Goal: Transaction & Acquisition: Book appointment/travel/reservation

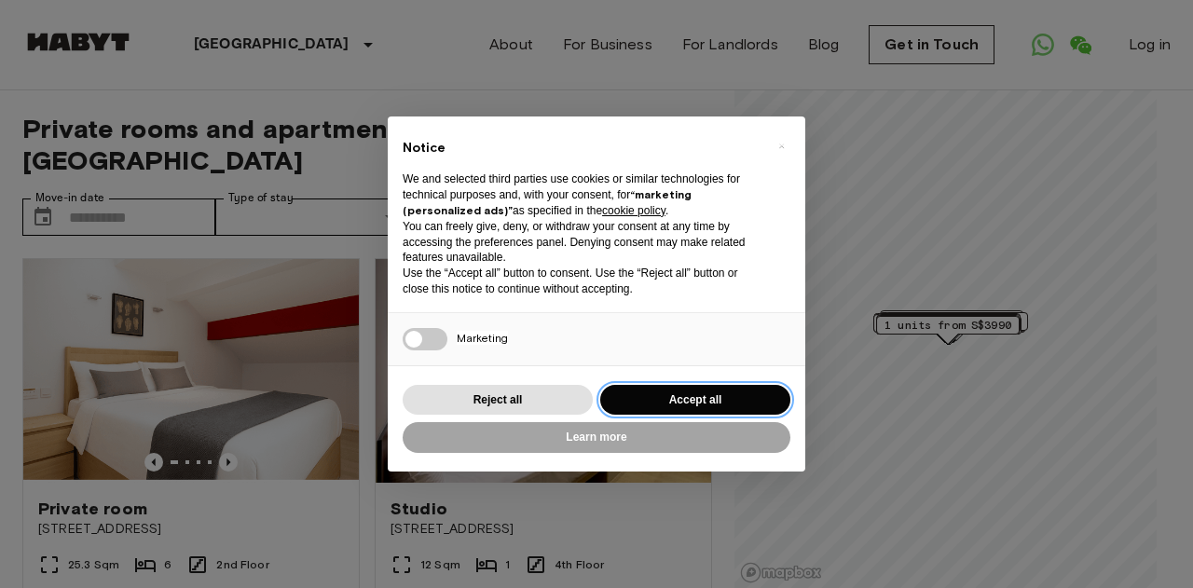
click at [705, 408] on button "Accept all" at bounding box center [695, 400] width 190 height 31
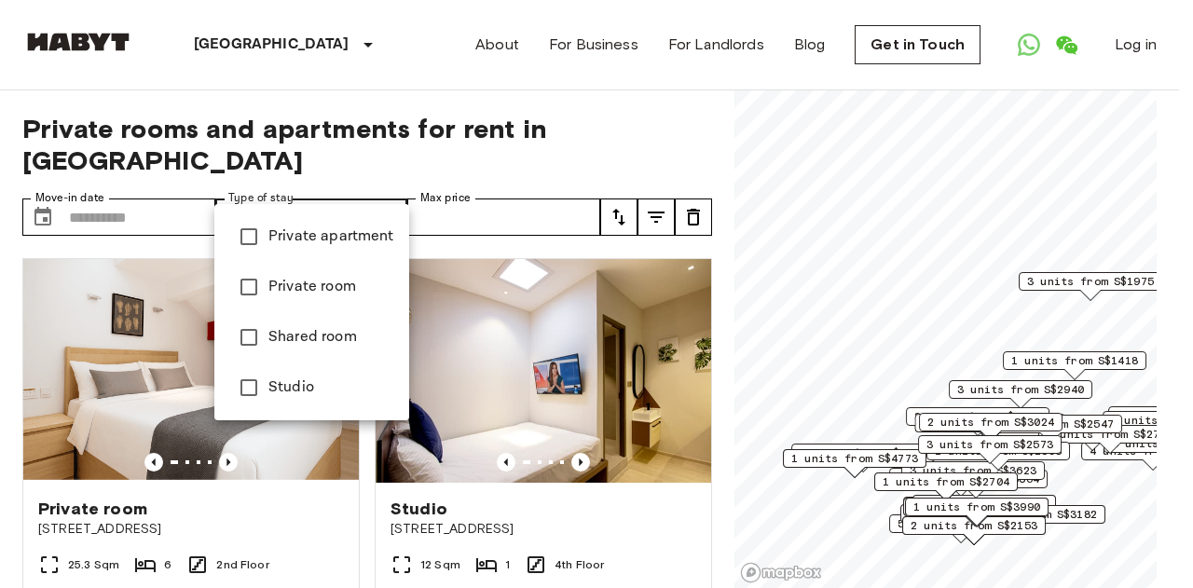
click at [309, 380] on span "Studio" at bounding box center [331, 388] width 126 height 22
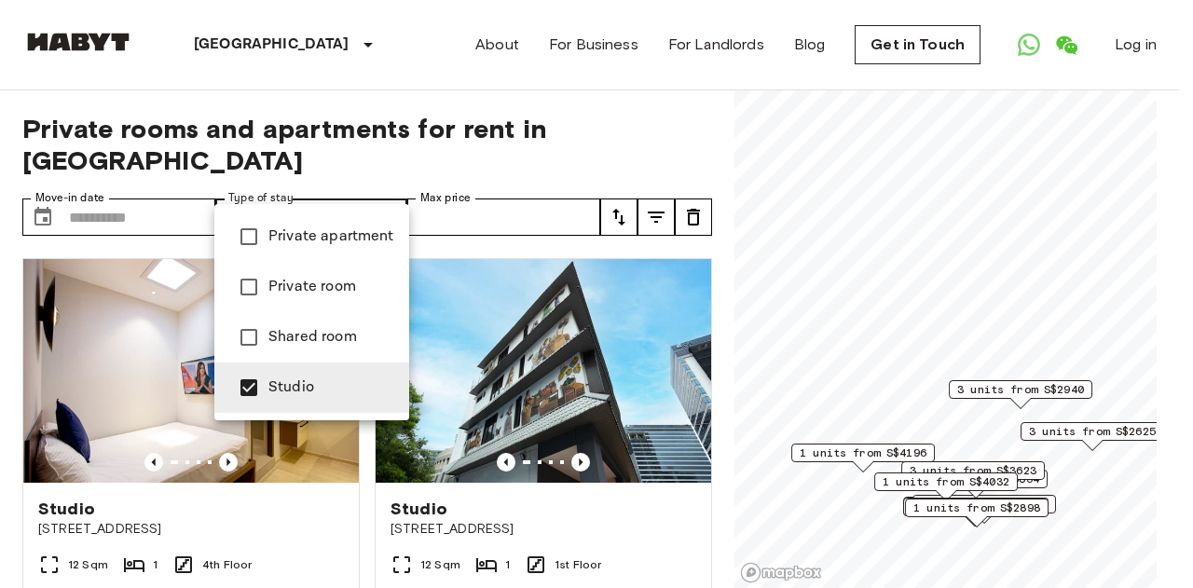
click at [328, 290] on span "Private room" at bounding box center [331, 287] width 126 height 22
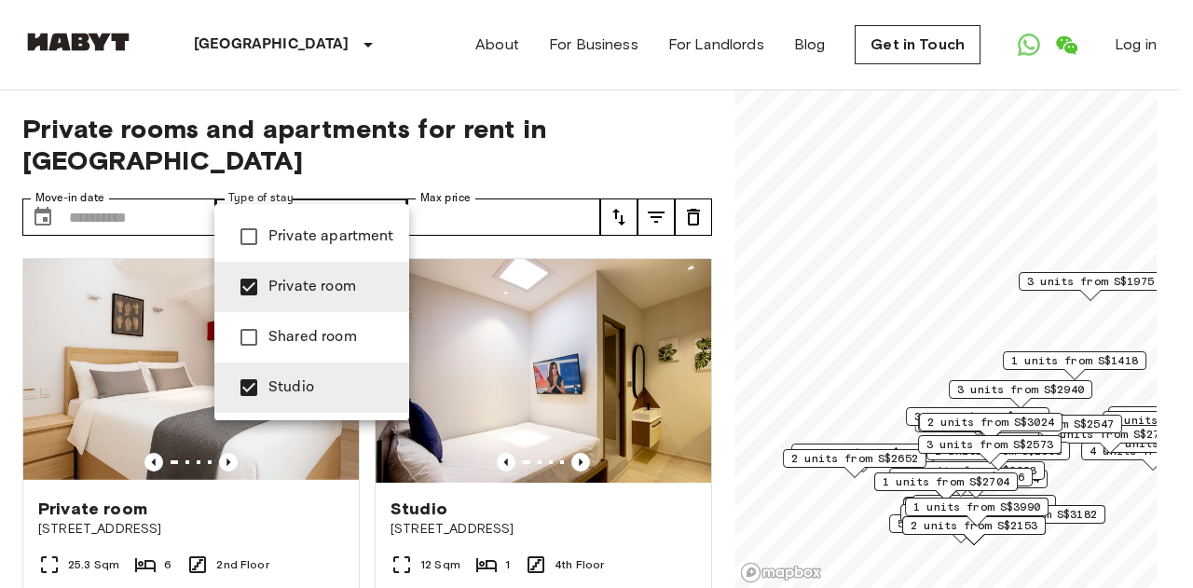
click at [322, 242] on span "Private apartment" at bounding box center [331, 237] width 126 height 22
type input "**********"
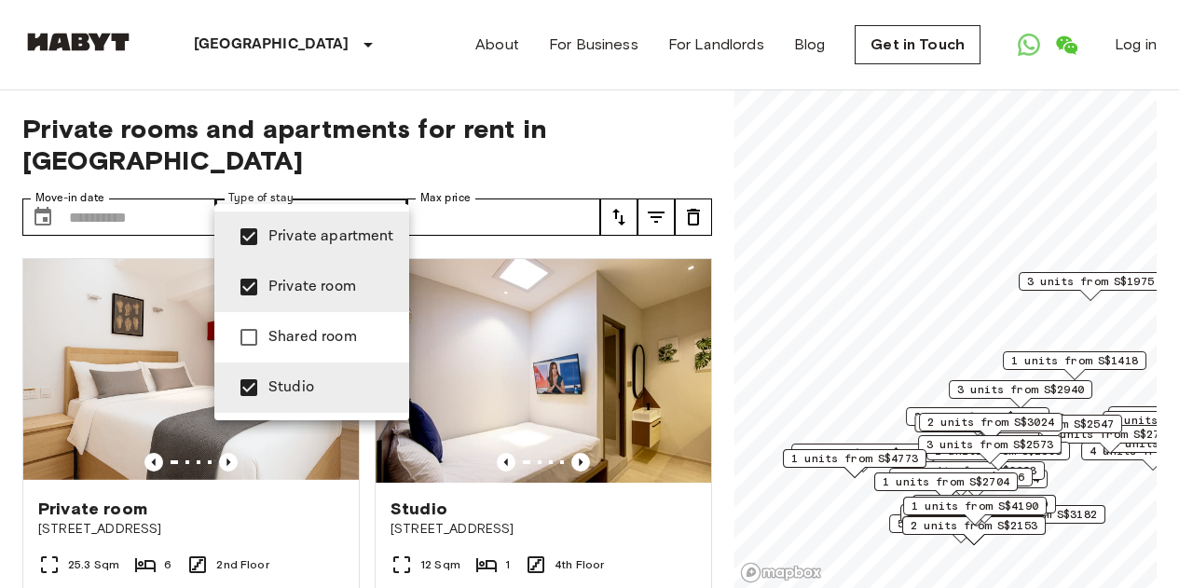
click at [611, 187] on div at bounding box center [596, 294] width 1193 height 588
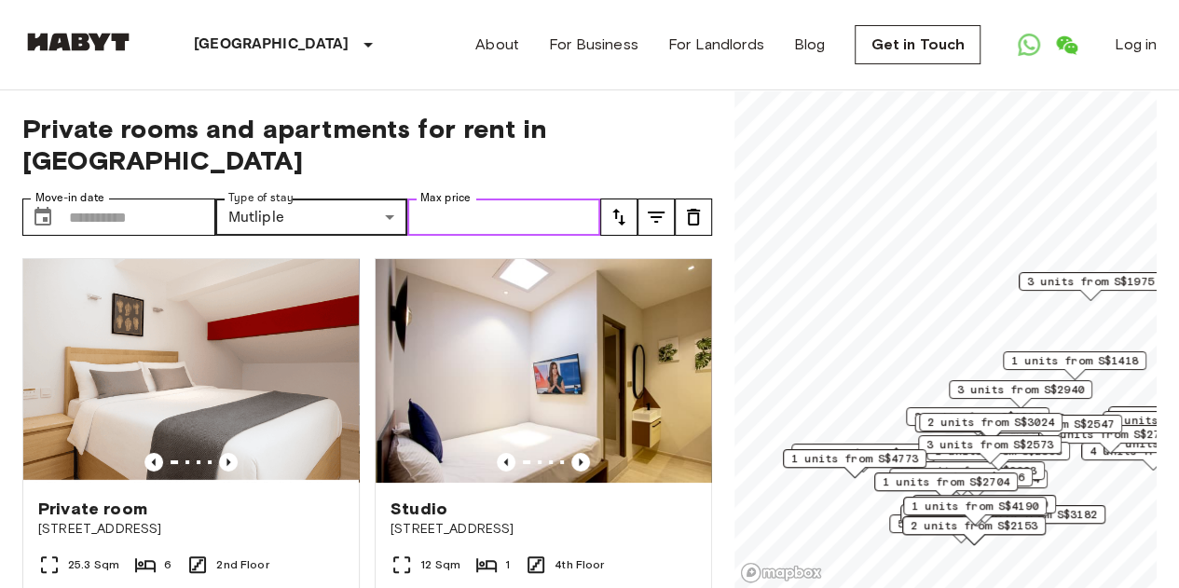
click at [531, 199] on input "Max price" at bounding box center [503, 217] width 193 height 37
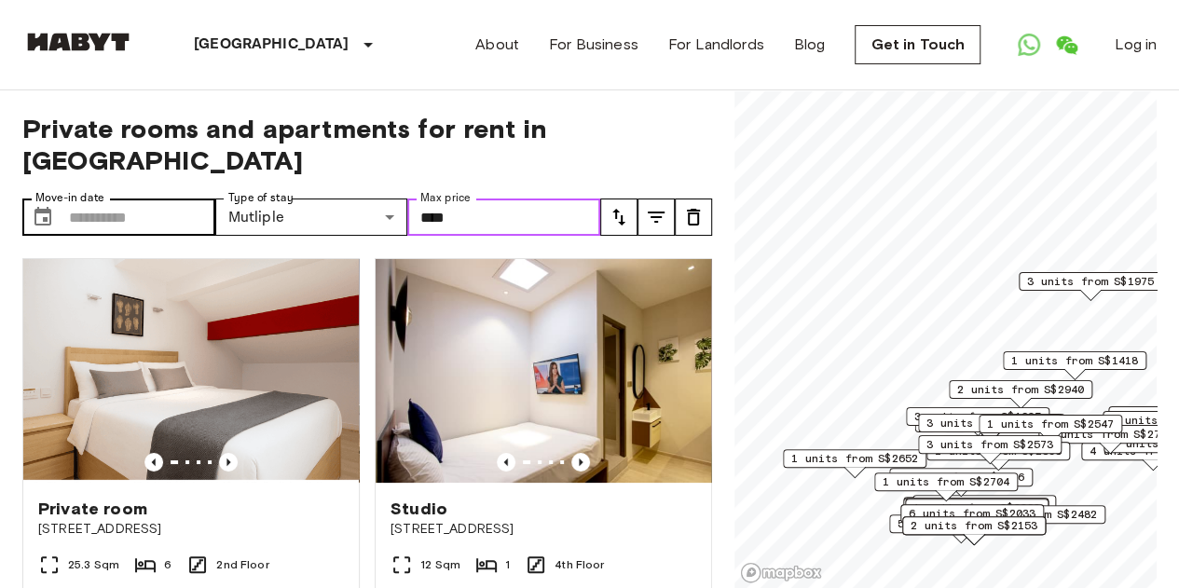
type input "****"
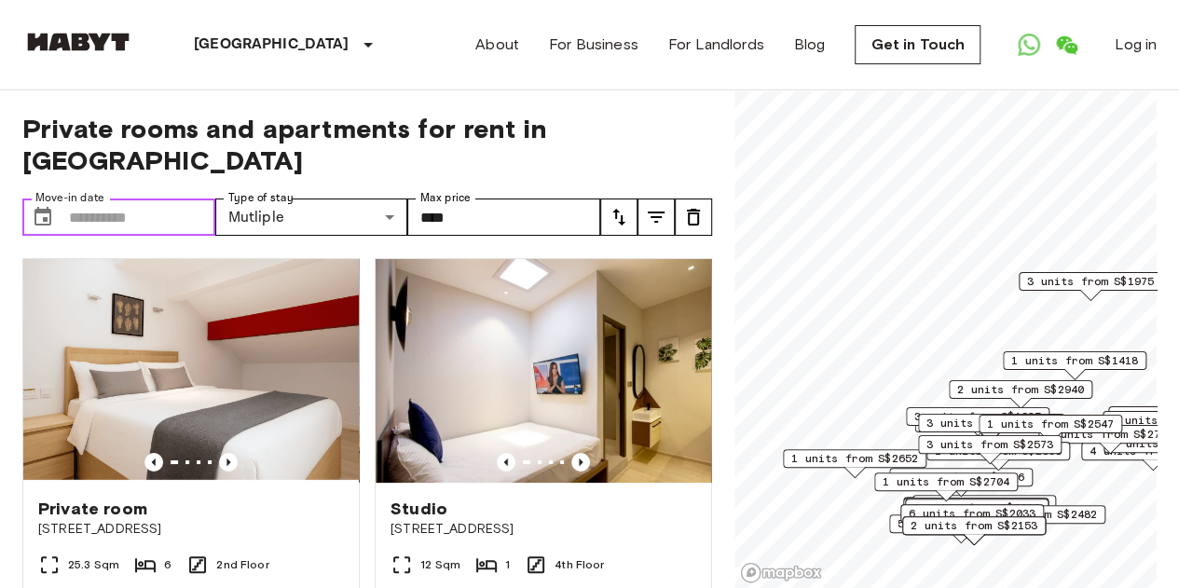
click at [181, 199] on input "Move-in date" at bounding box center [142, 217] width 146 height 37
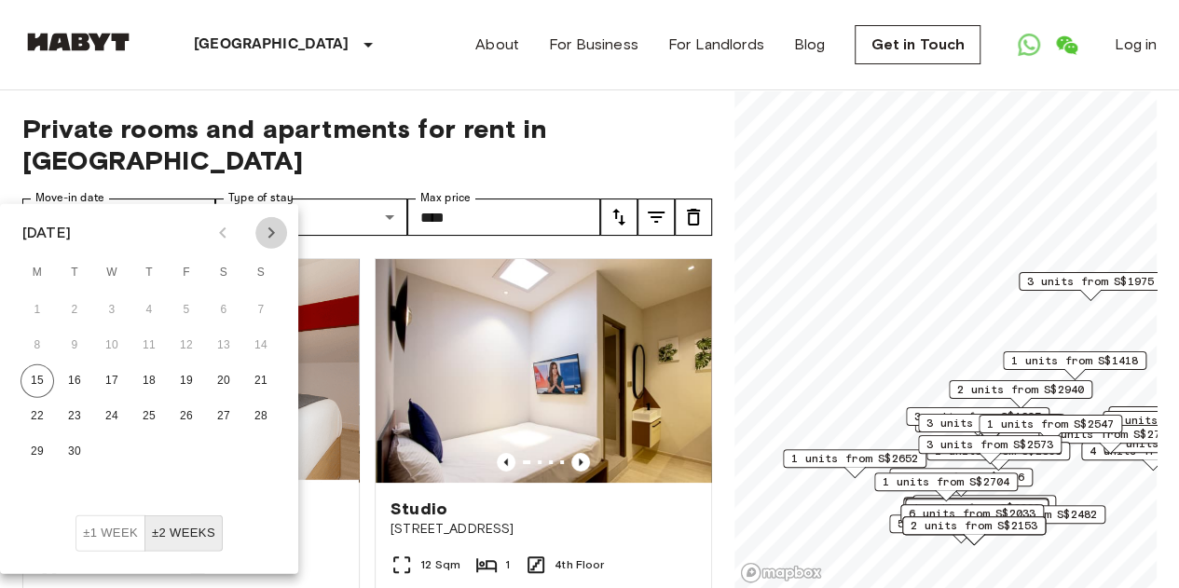
click at [270, 232] on icon "Next month" at bounding box center [271, 233] width 22 height 22
click at [48, 411] on button "20" at bounding box center [38, 417] width 34 height 34
type input "**********"
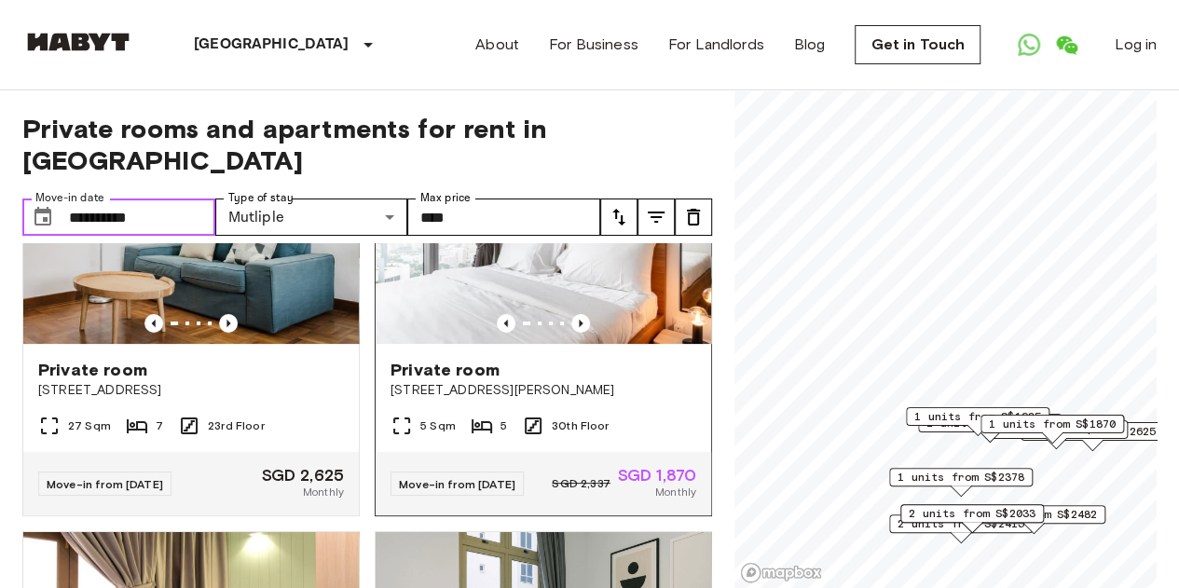
scroll to position [140, 0]
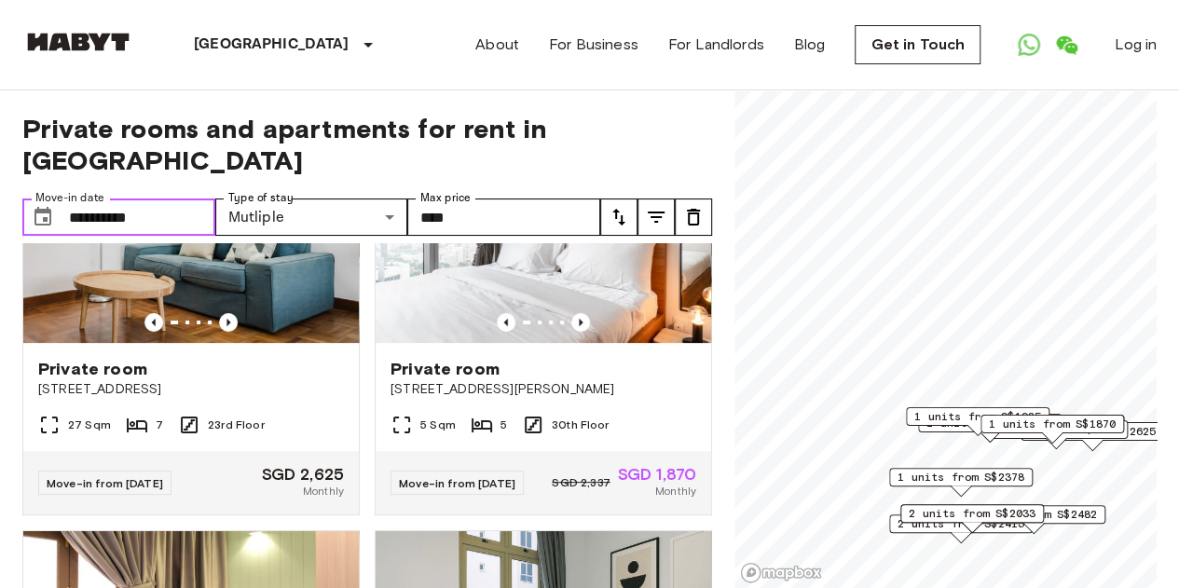
click at [1004, 525] on div "2 units from S$2033" at bounding box center [972, 518] width 144 height 29
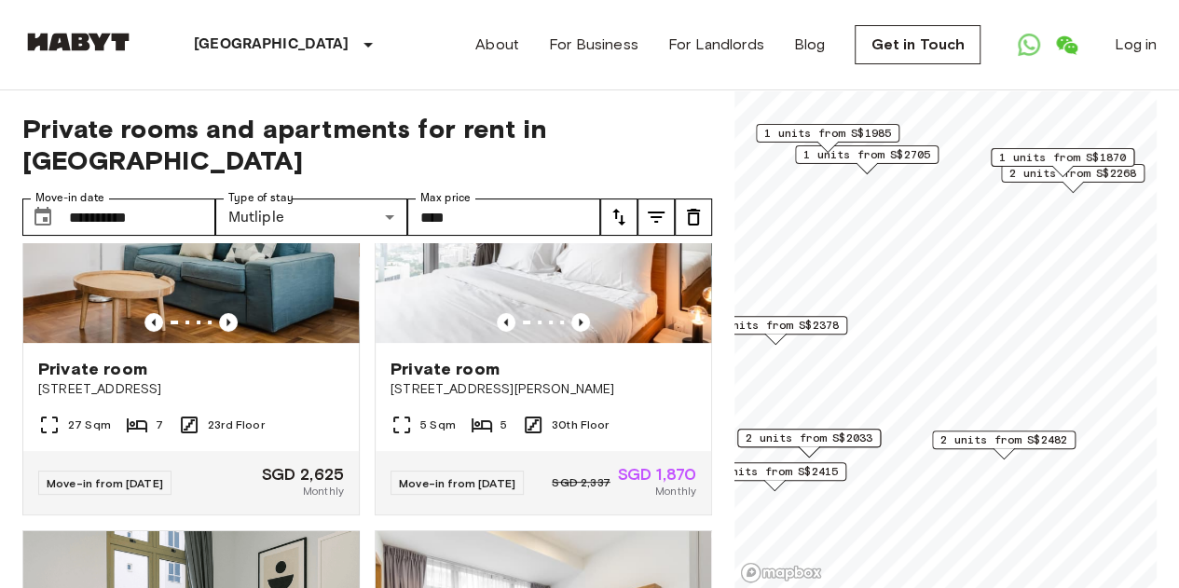
click at [973, 439] on span "2 units from S$2482" at bounding box center [1003, 439] width 127 height 17
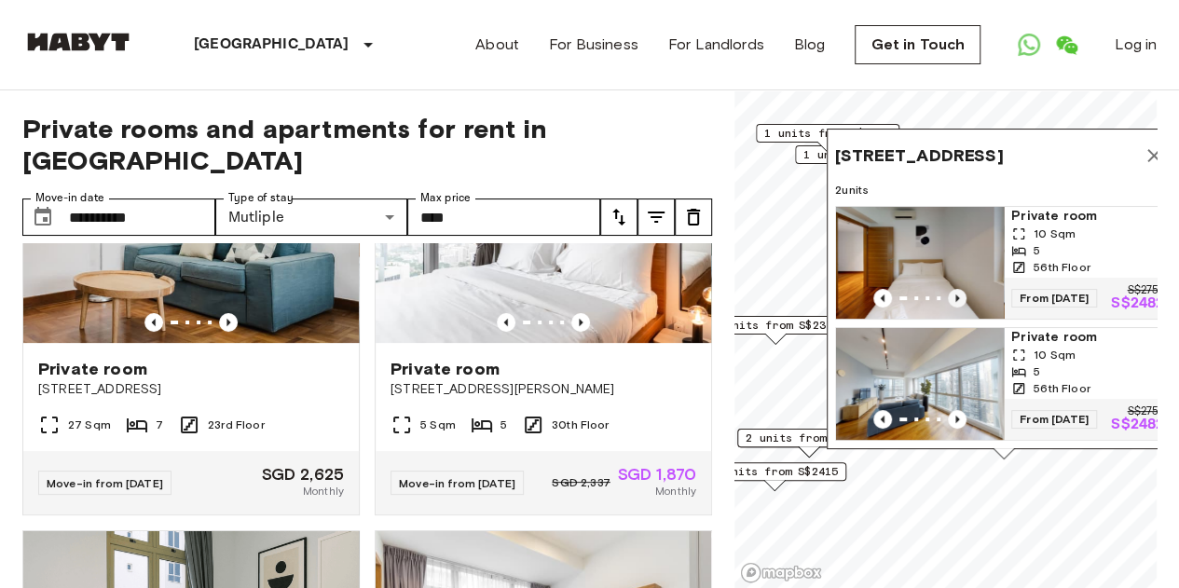
click at [961, 289] on icon "Previous image" at bounding box center [957, 298] width 19 height 19
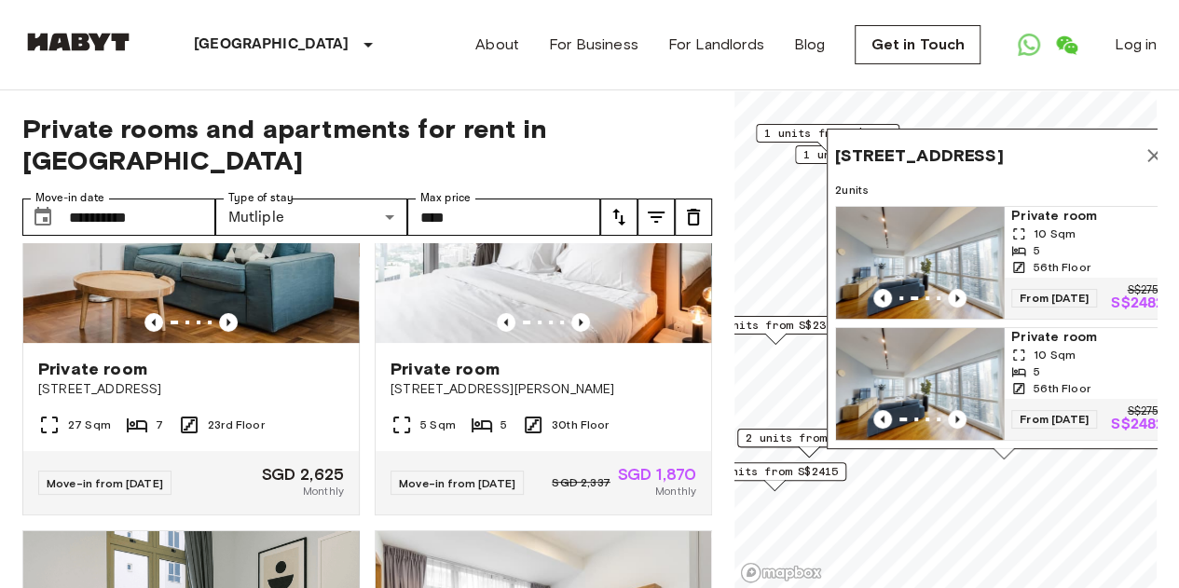
click at [962, 348] on img "Map marker" at bounding box center [920, 384] width 168 height 112
click at [644, 116] on span "Private rooms and apartments for rent in Singapore" at bounding box center [367, 144] width 690 height 63
click at [808, 480] on div "2 units from S$2415" at bounding box center [775, 471] width 144 height 19
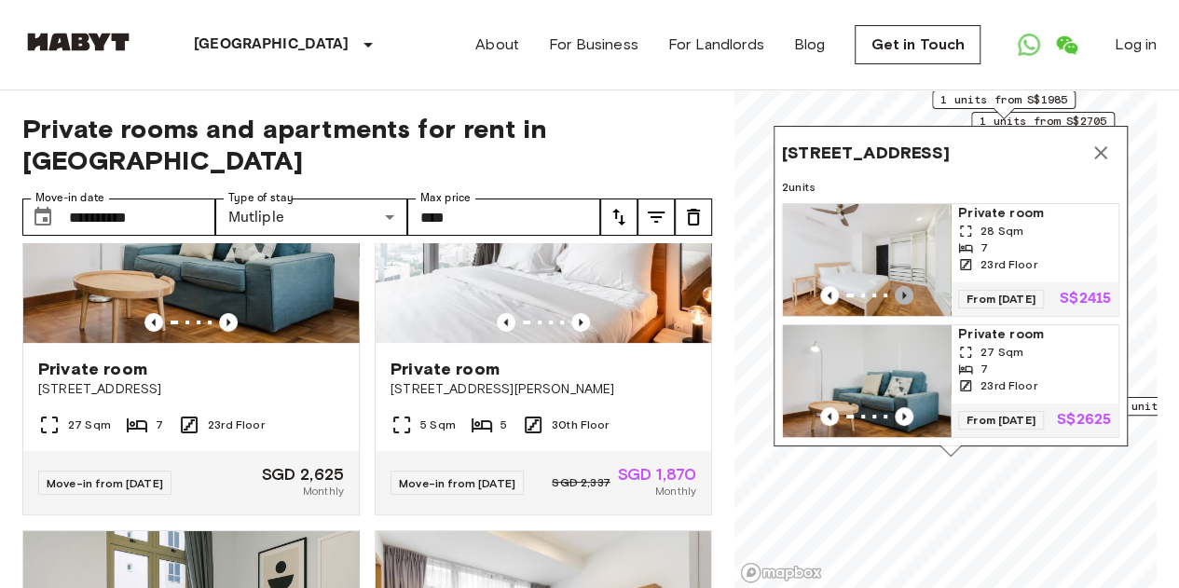
click at [902, 286] on icon "Previous image" at bounding box center [904, 295] width 19 height 19
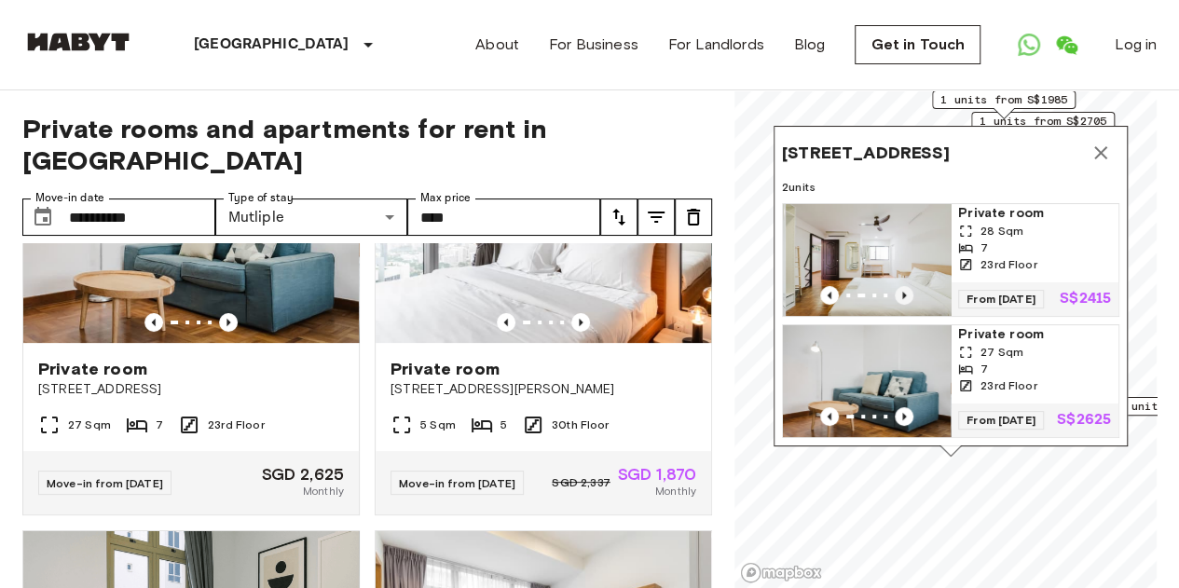
click at [902, 286] on icon "Previous image" at bounding box center [904, 295] width 19 height 19
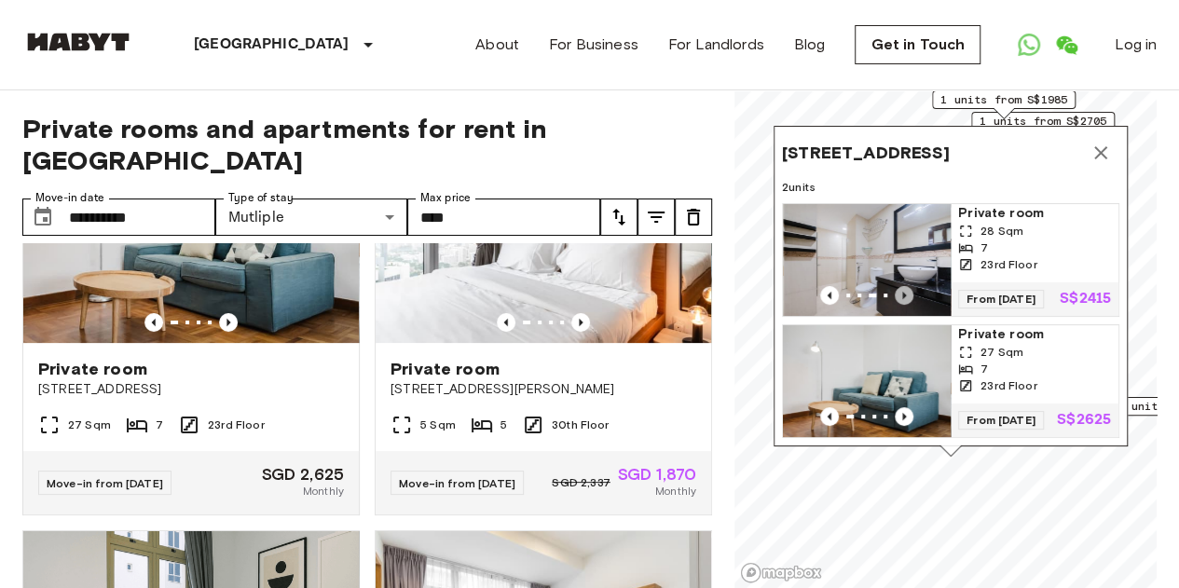
click at [902, 286] on icon "Previous image" at bounding box center [904, 295] width 19 height 19
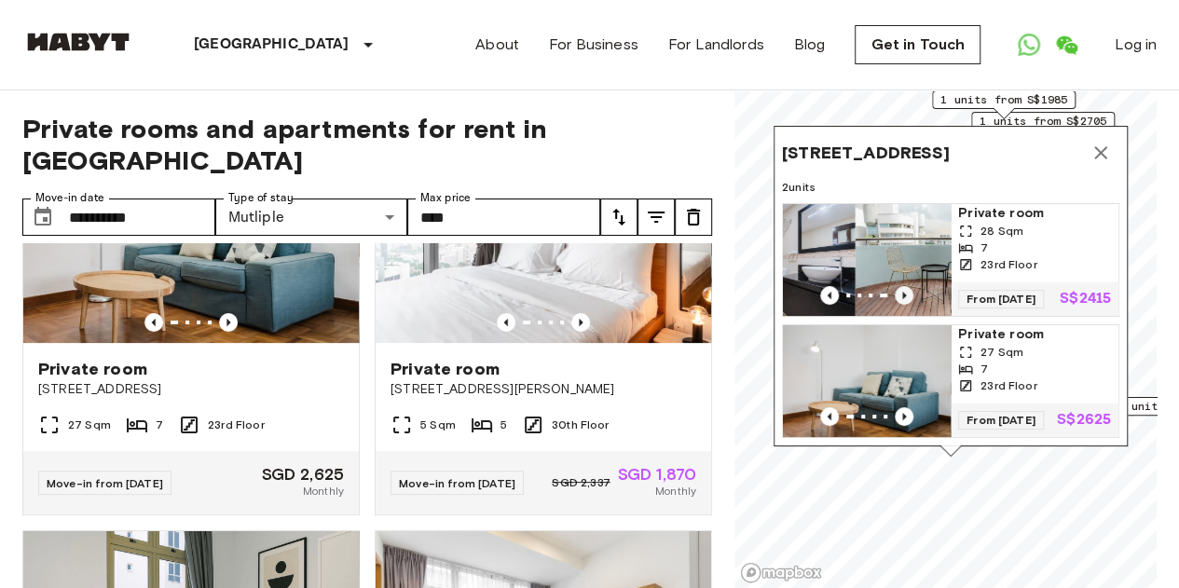
click at [902, 286] on icon "Previous image" at bounding box center [904, 295] width 19 height 19
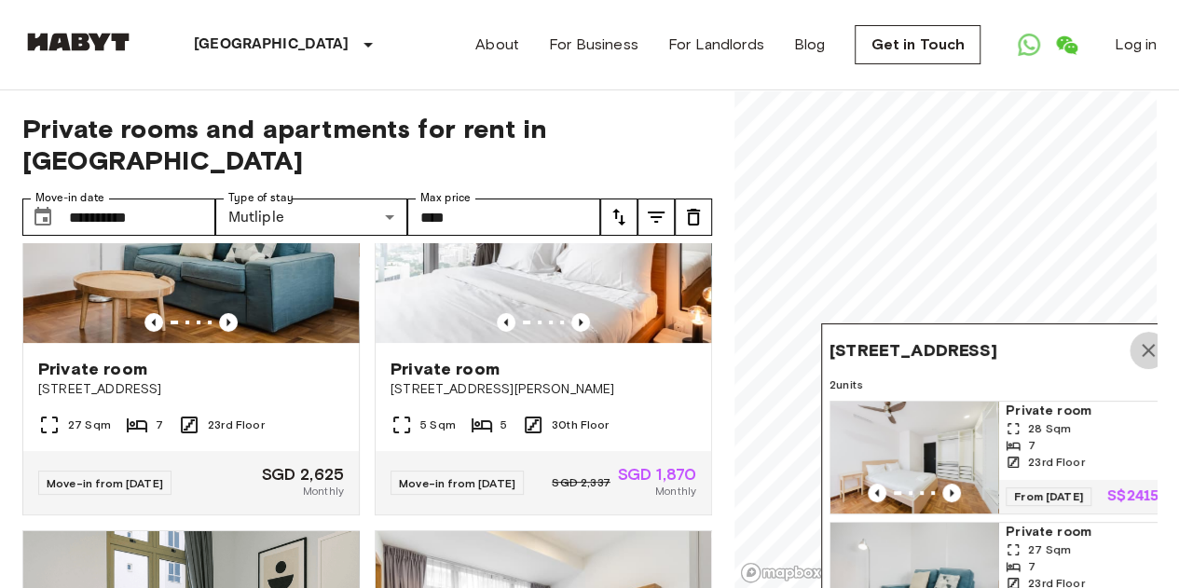
click at [1150, 344] on icon "Map marker" at bounding box center [1148, 350] width 13 height 13
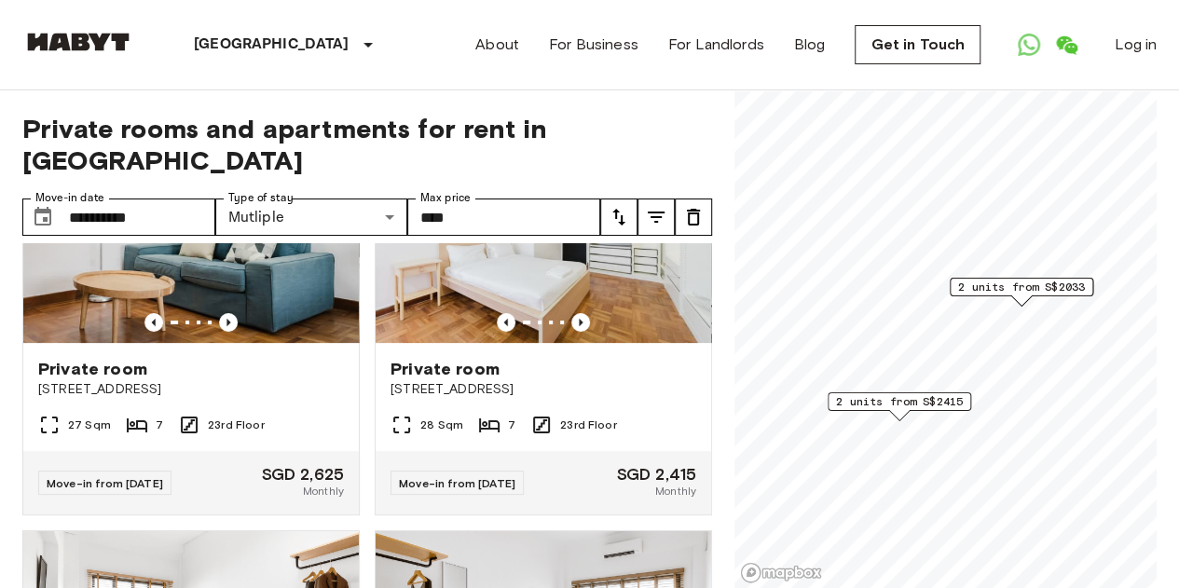
click at [943, 403] on span "2 units from S$2415" at bounding box center [899, 401] width 127 height 17
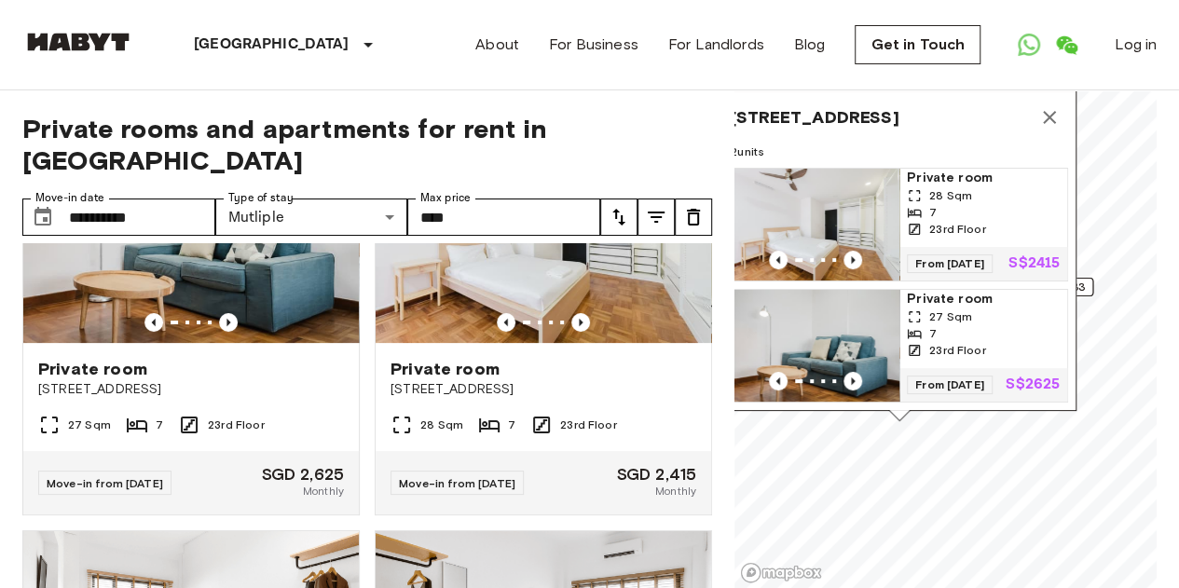
click at [929, 187] on span "28 Sqm" at bounding box center [950, 195] width 43 height 17
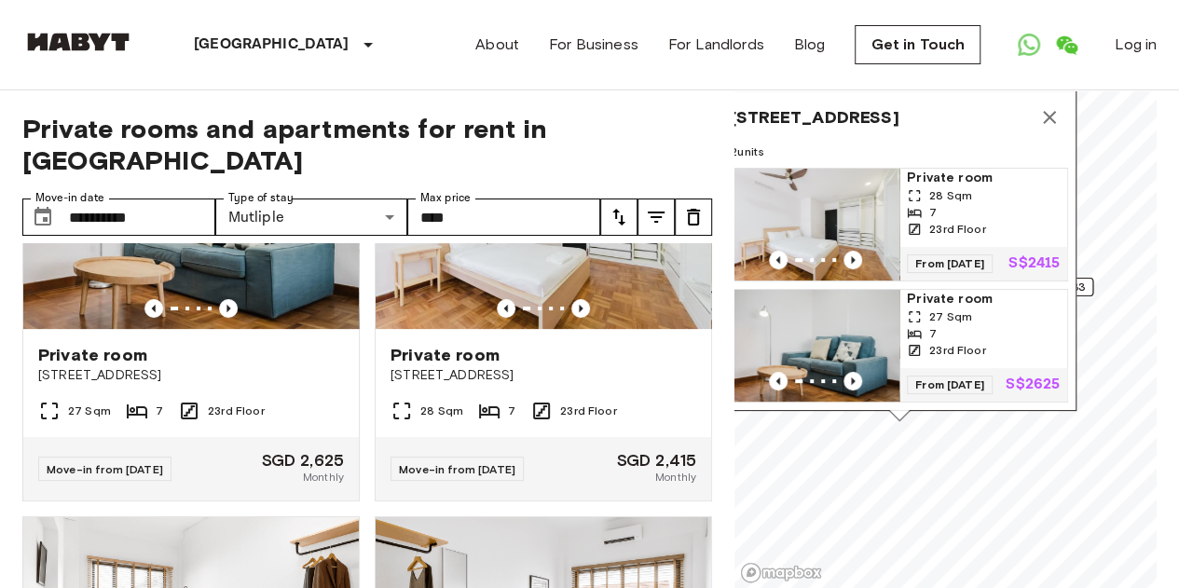
click at [1057, 106] on icon "Map marker" at bounding box center [1049, 117] width 22 height 22
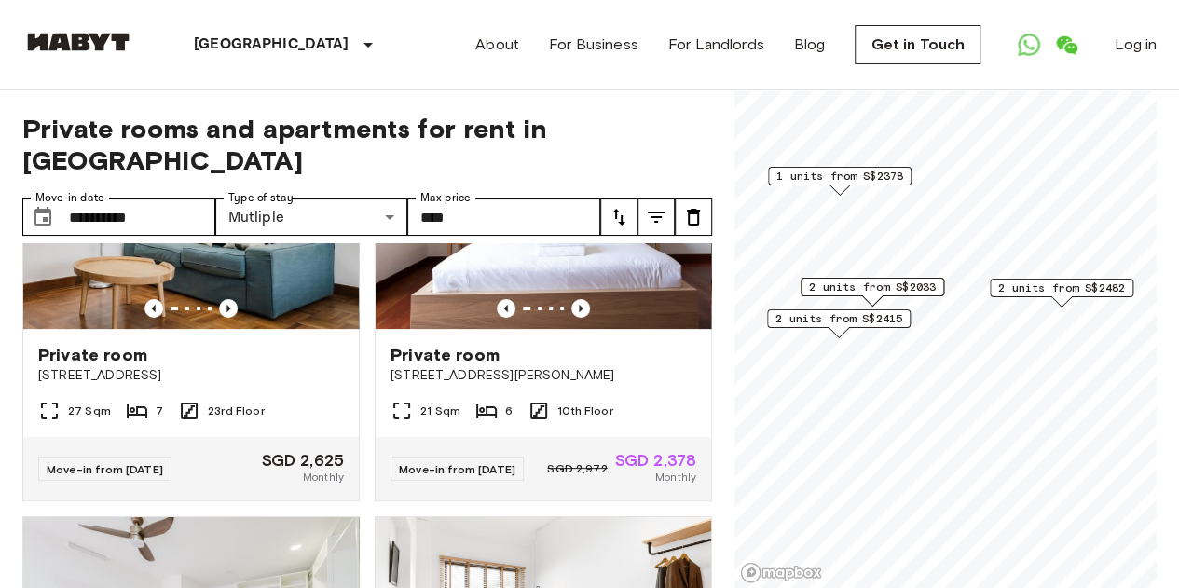
click at [874, 281] on span "2 units from S$2033" at bounding box center [872, 287] width 127 height 17
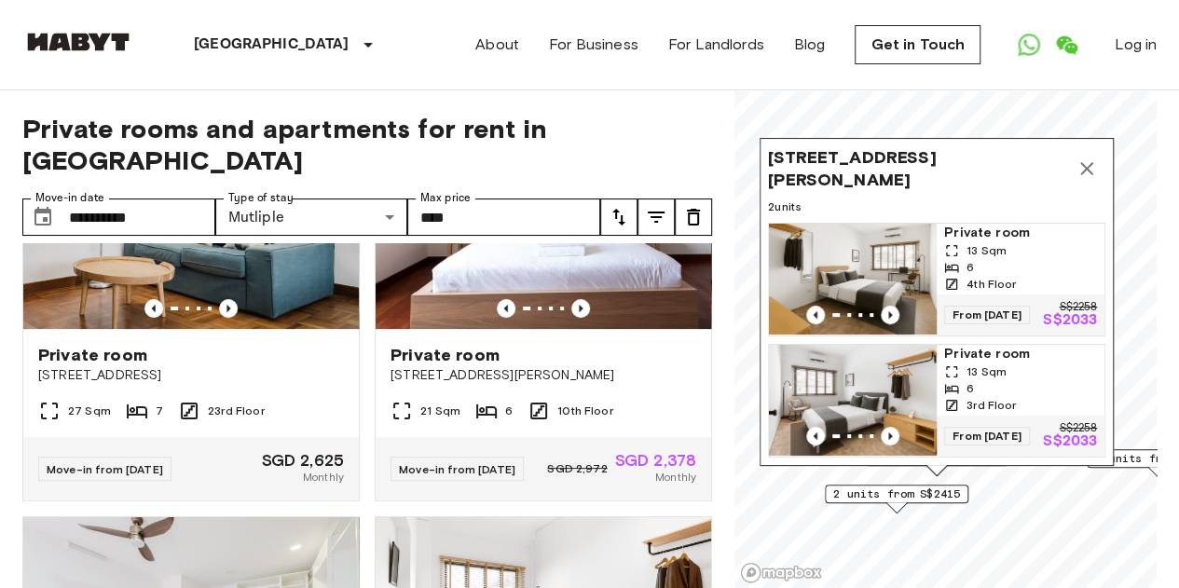
click at [879, 230] on img "Map marker" at bounding box center [853, 280] width 168 height 112
click at [1085, 162] on icon "Map marker" at bounding box center [1086, 168] width 13 height 13
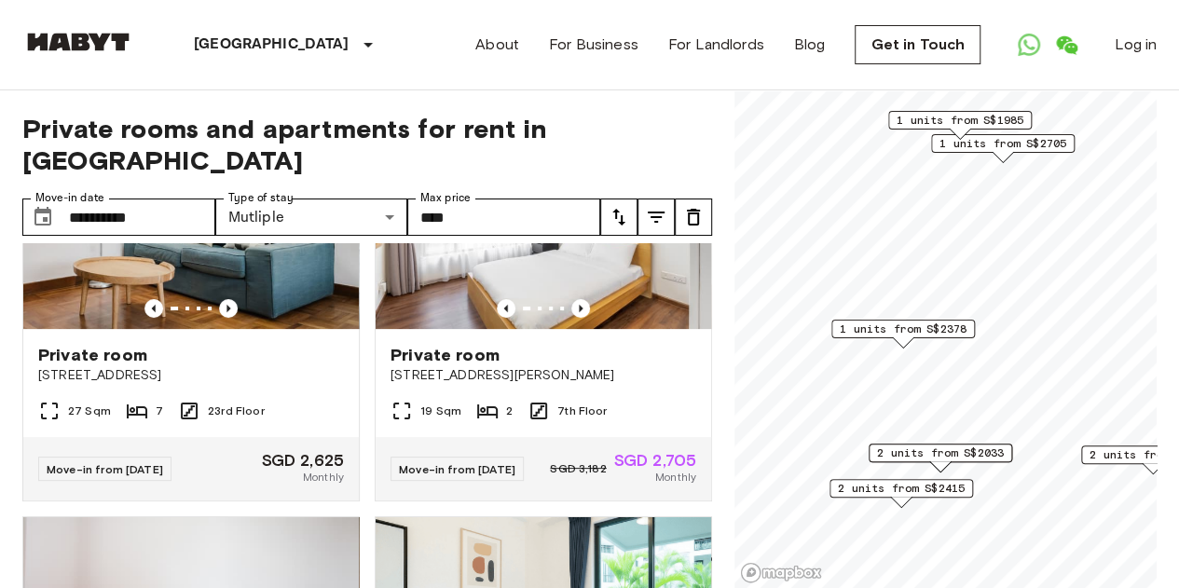
click at [932, 336] on span "1 units from S$2378" at bounding box center [903, 329] width 127 height 17
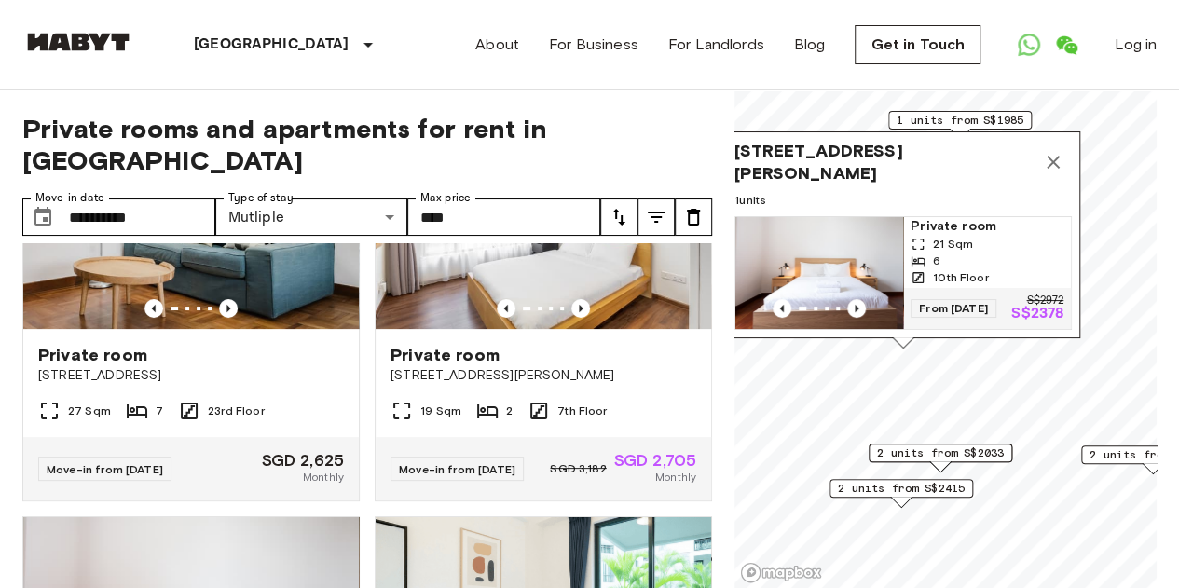
click at [895, 249] on img "Map marker" at bounding box center [819, 273] width 168 height 112
click at [1049, 151] on icon "Map marker" at bounding box center [1053, 162] width 22 height 22
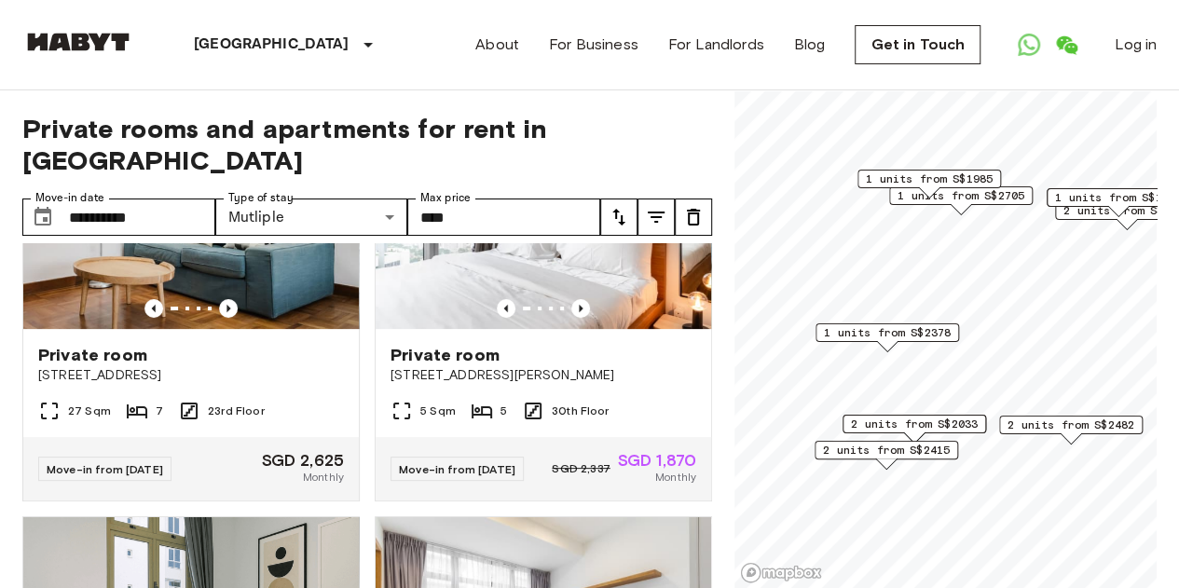
click at [978, 203] on span "1 units from S$2705" at bounding box center [960, 195] width 127 height 17
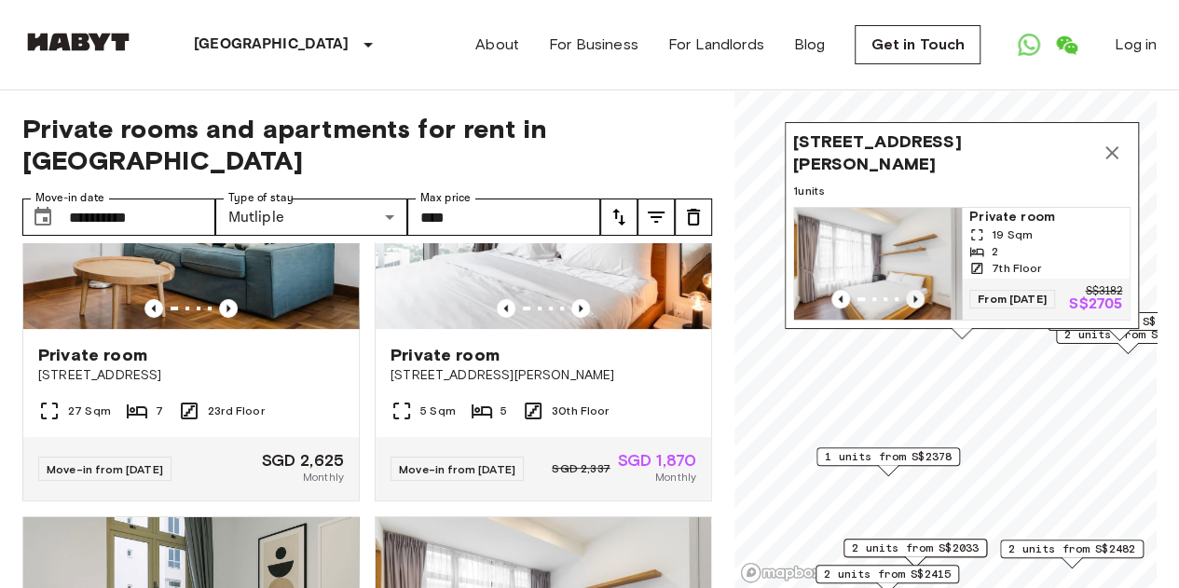
click at [918, 290] on icon "Previous image" at bounding box center [915, 299] width 19 height 19
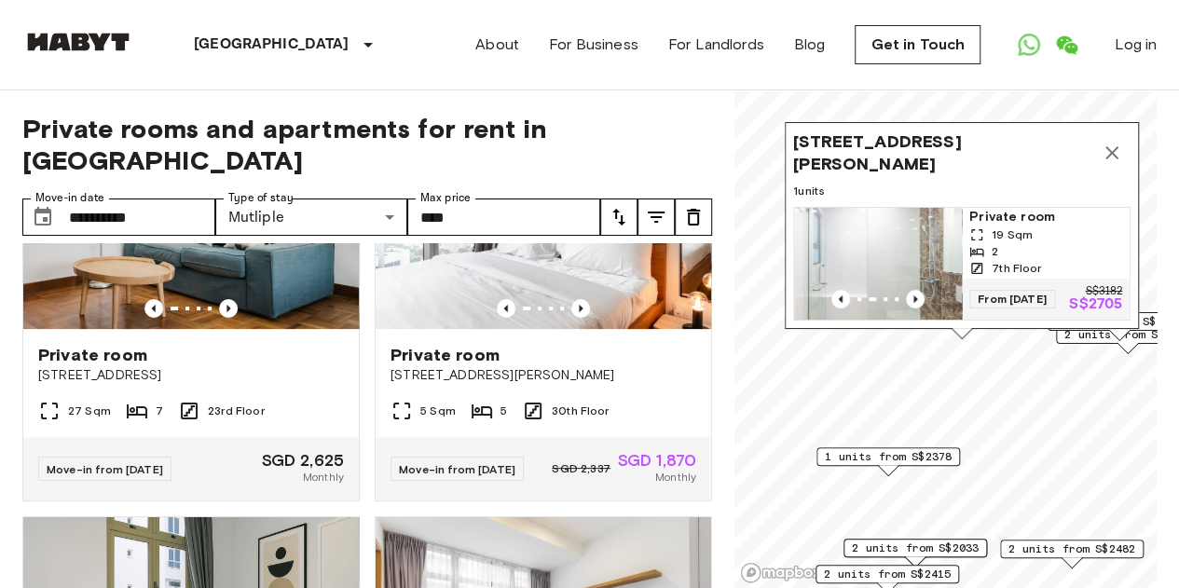
click at [1119, 142] on icon "Map marker" at bounding box center [1112, 153] width 22 height 22
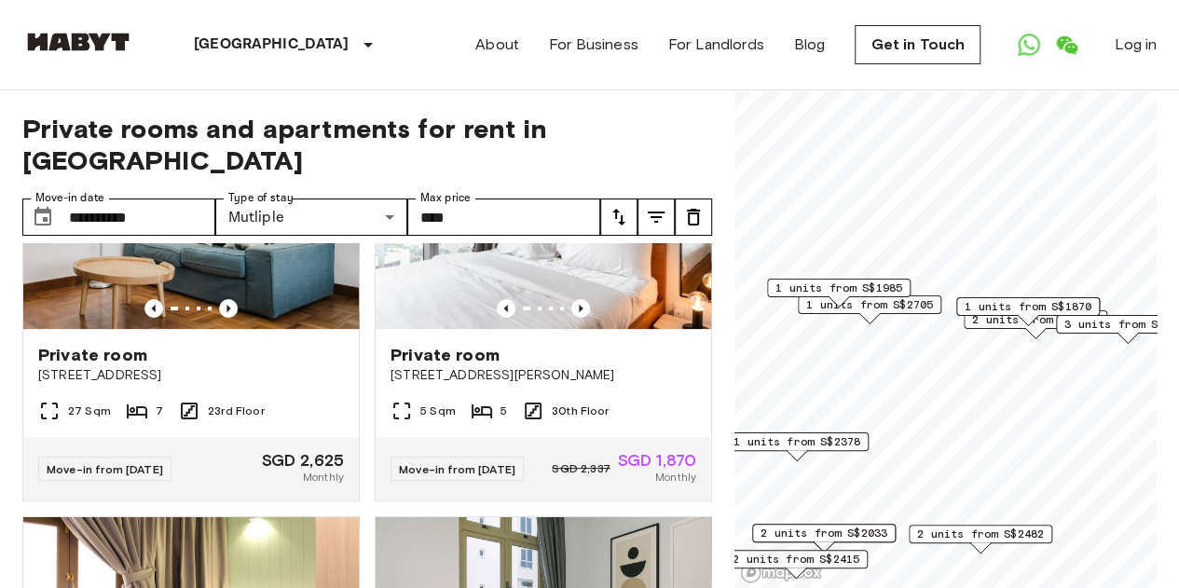
click at [1006, 332] on div "2 units from S$2268" at bounding box center [1036, 324] width 144 height 29
click at [997, 321] on div "1 units from S$1870" at bounding box center [1028, 311] width 144 height 29
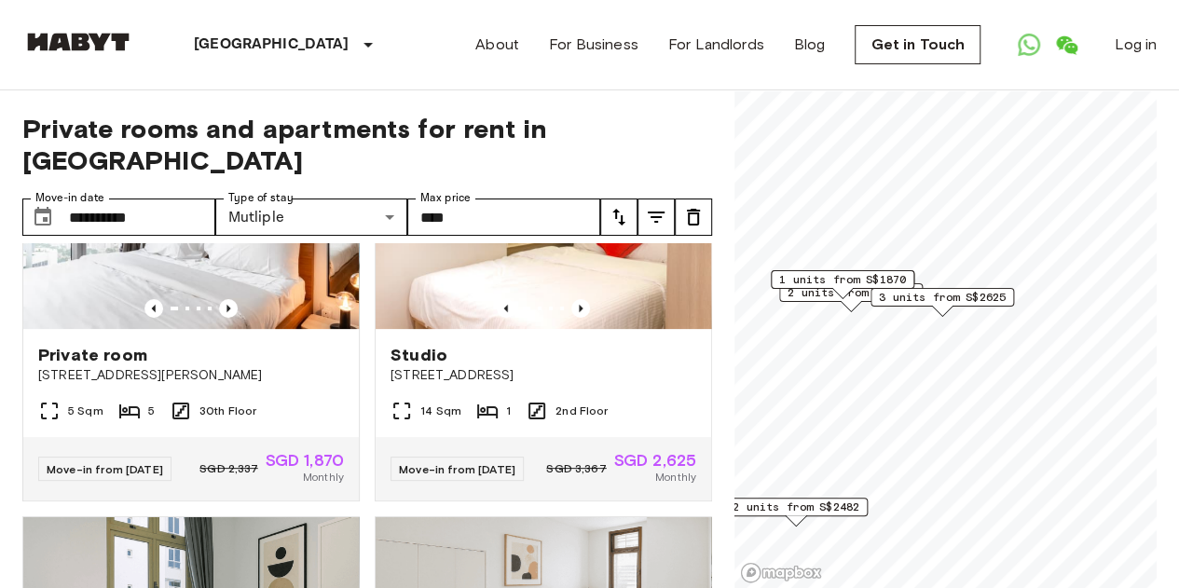
click at [921, 303] on span "3 units from S$2625" at bounding box center [942, 297] width 127 height 17
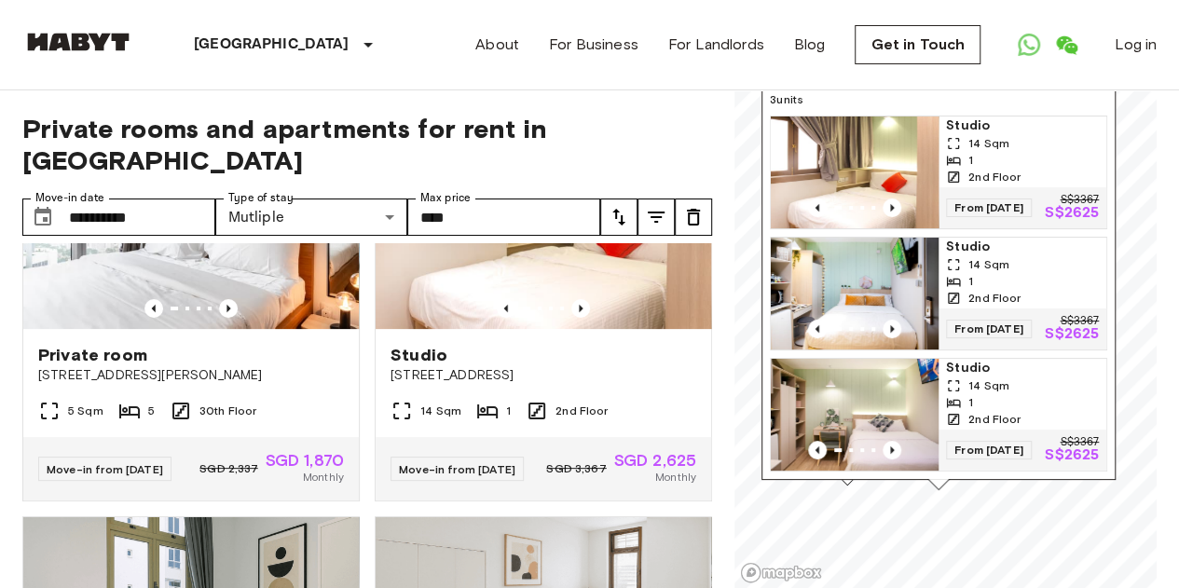
click at [857, 152] on img "Map marker" at bounding box center [855, 172] width 168 height 112
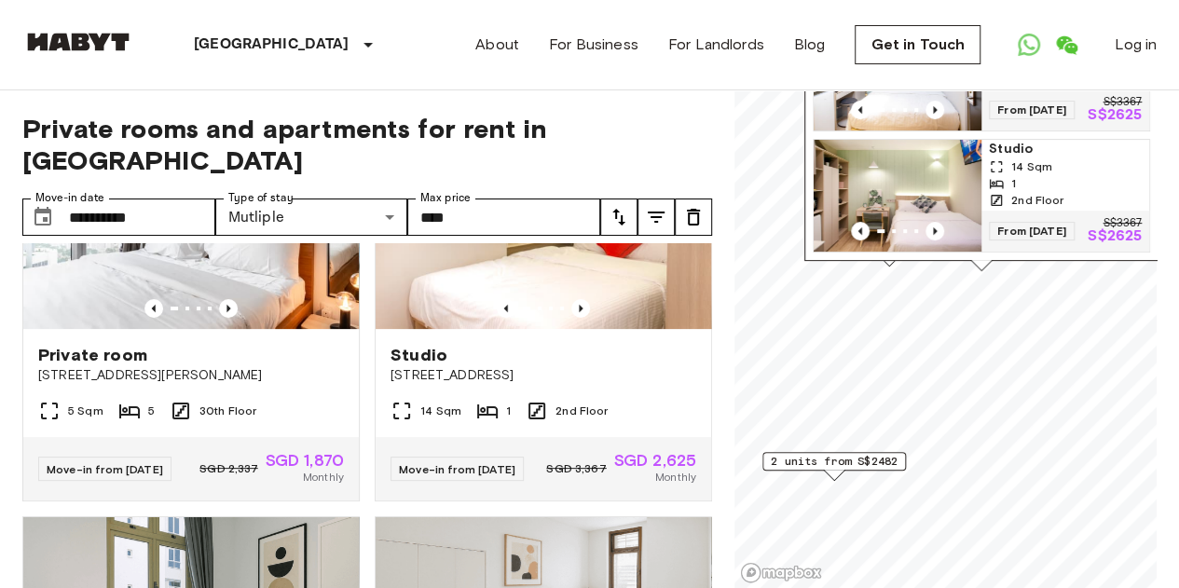
click at [836, 464] on span "2 units from S$2482" at bounding box center [834, 461] width 127 height 17
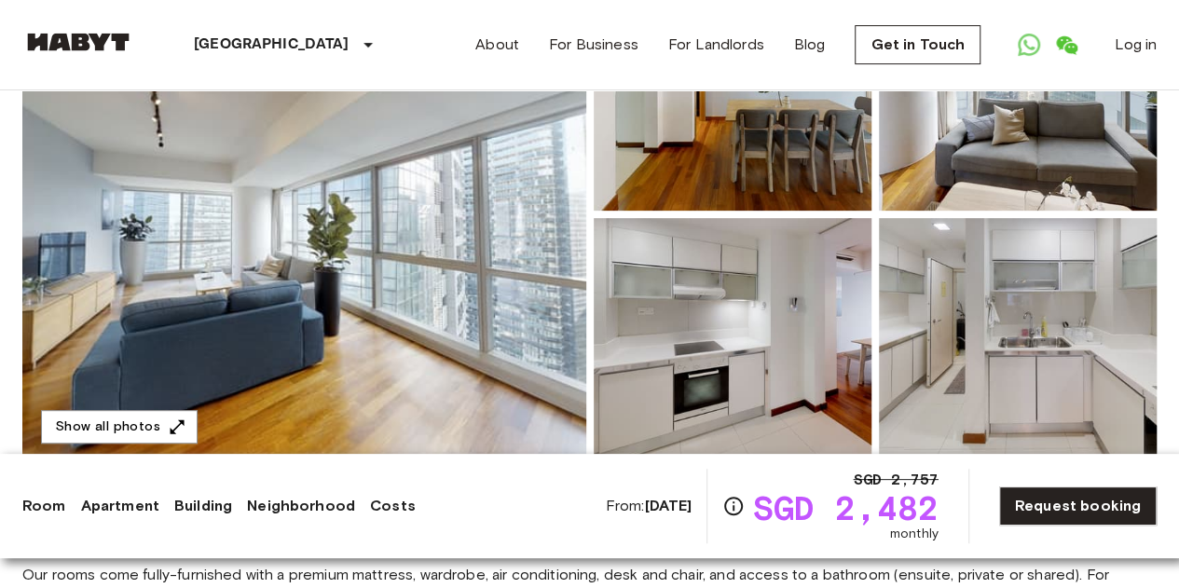
scroll to position [273, 0]
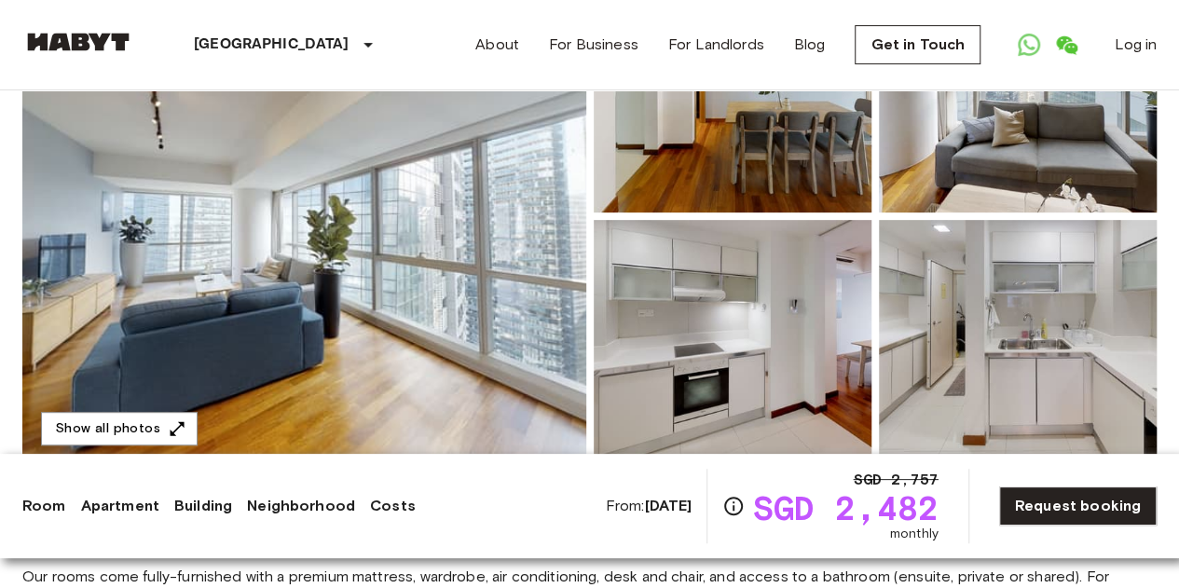
click at [294, 295] on img at bounding box center [304, 216] width 564 height 496
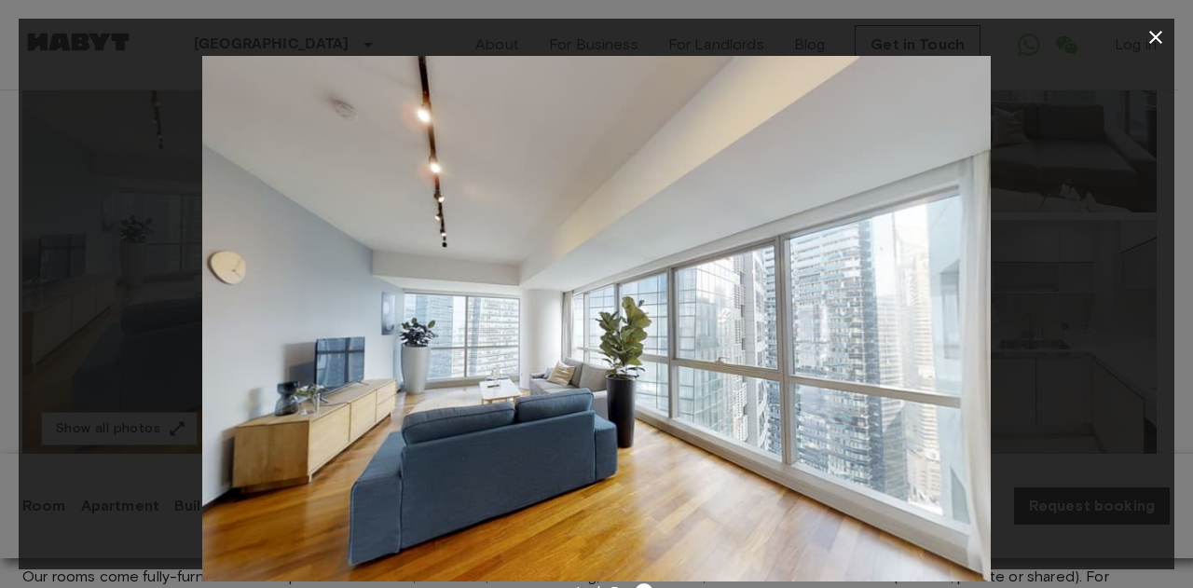
click at [1159, 32] on icon "button" at bounding box center [1155, 37] width 22 height 22
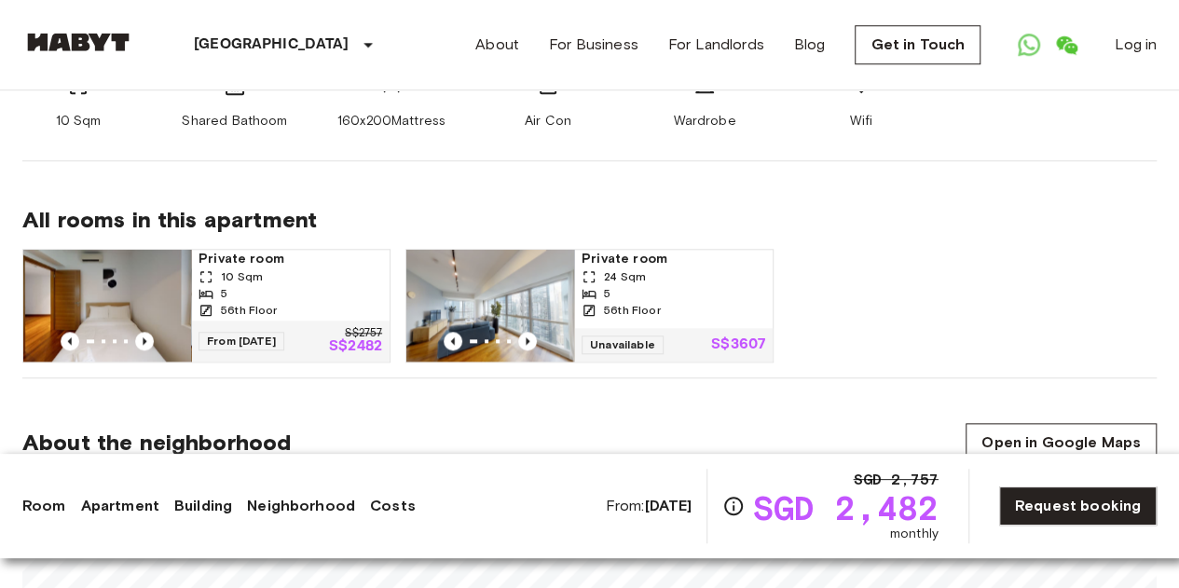
scroll to position [857, 0]
click at [139, 309] on img at bounding box center [107, 305] width 168 height 112
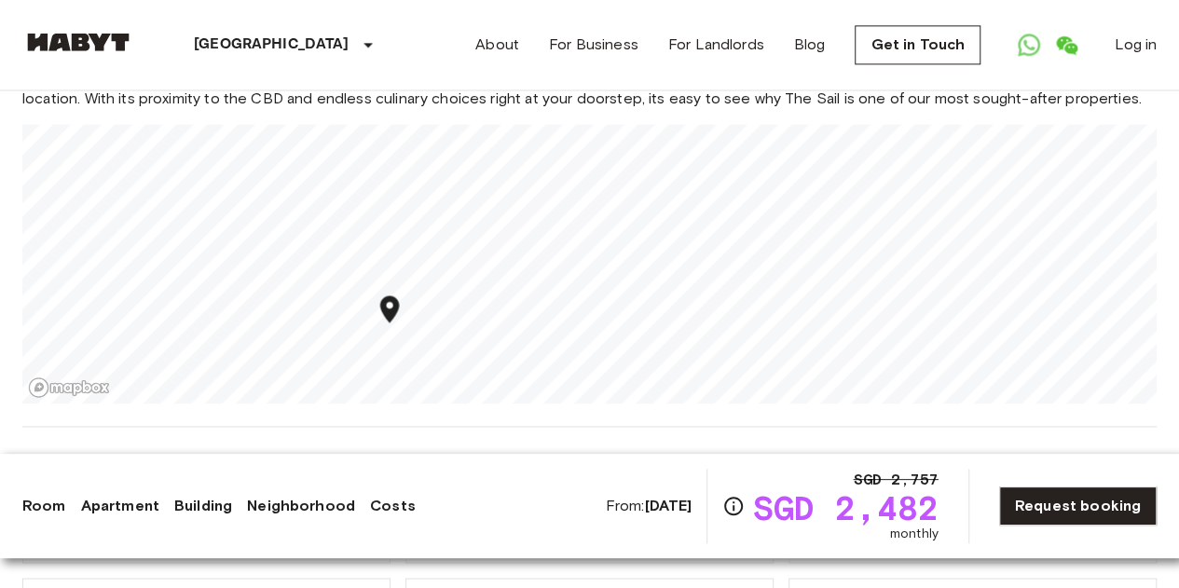
scroll to position [1274, 0]
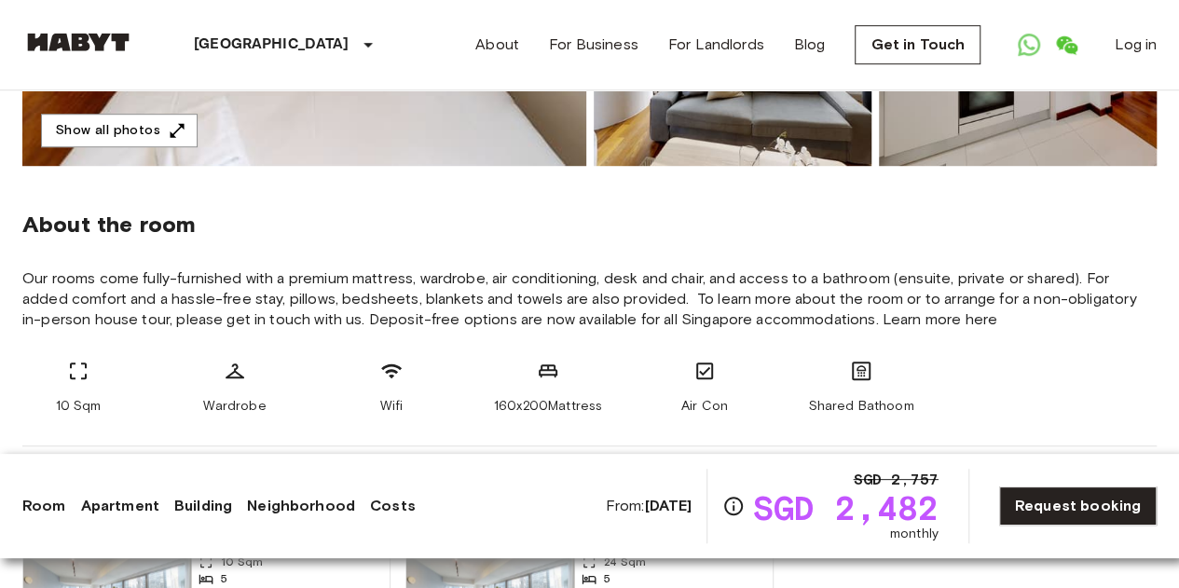
scroll to position [572, 0]
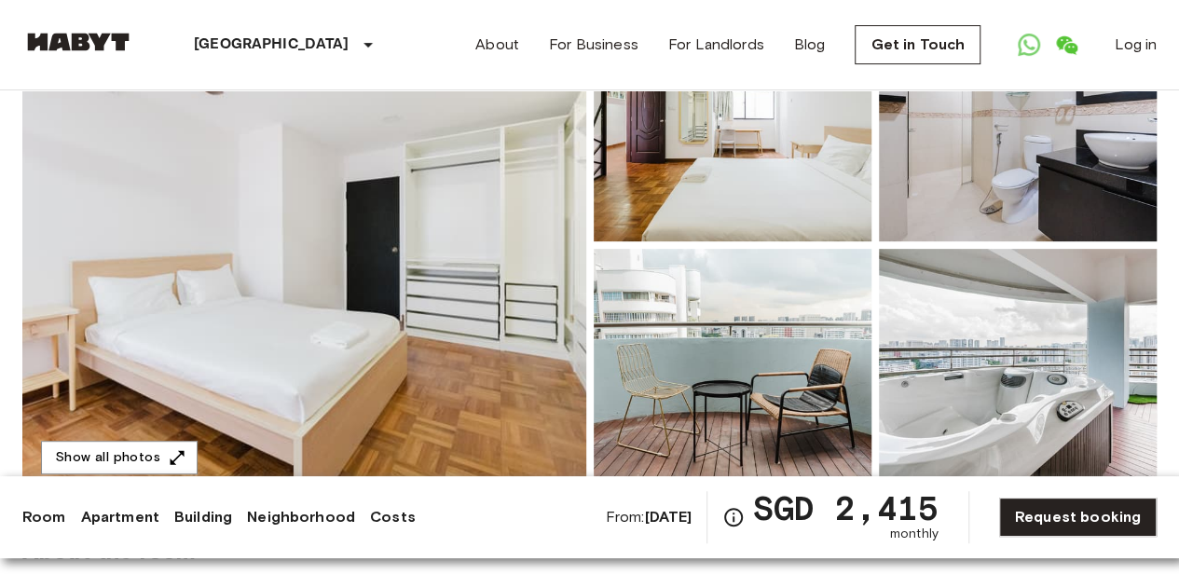
scroll to position [243, 0]
click at [274, 205] on img at bounding box center [304, 244] width 564 height 496
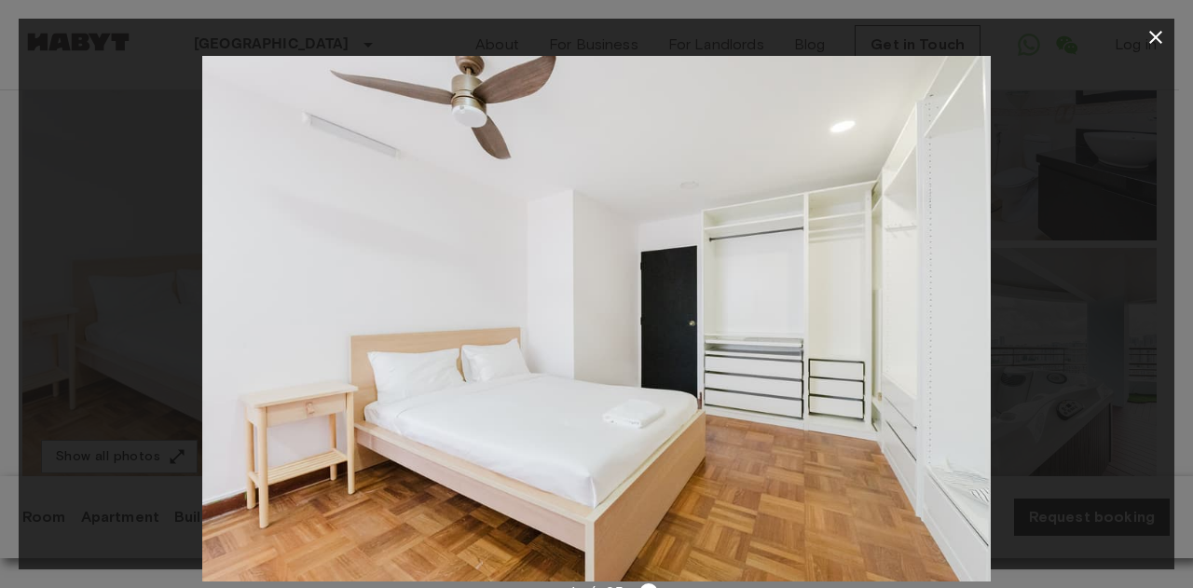
click at [1055, 377] on div at bounding box center [597, 319] width 1156 height 526
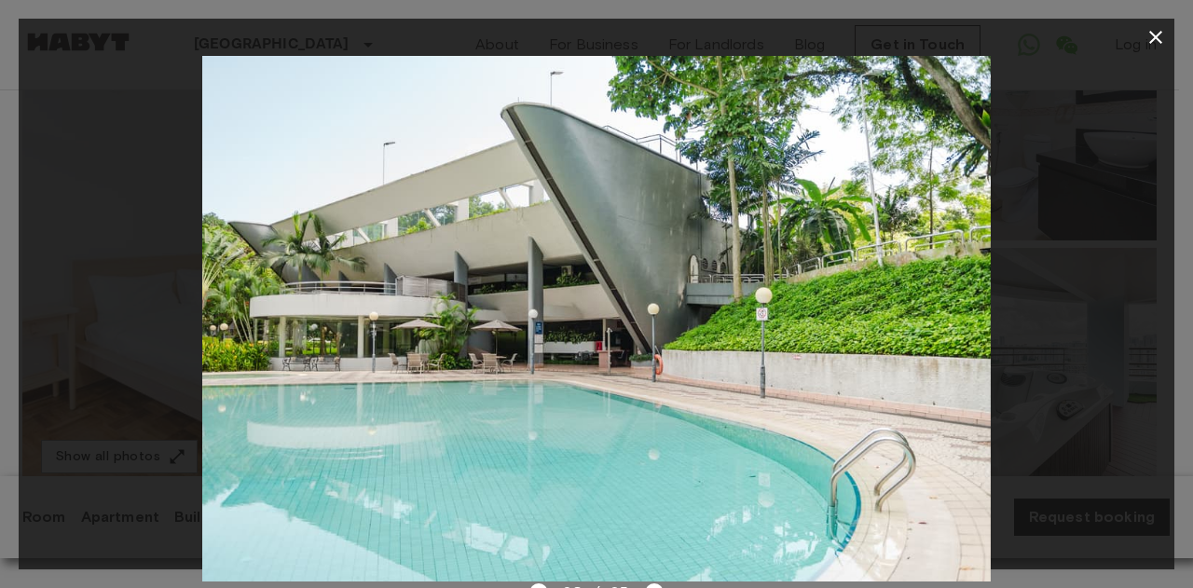
click at [1156, 35] on icon "button" at bounding box center [1155, 37] width 22 height 22
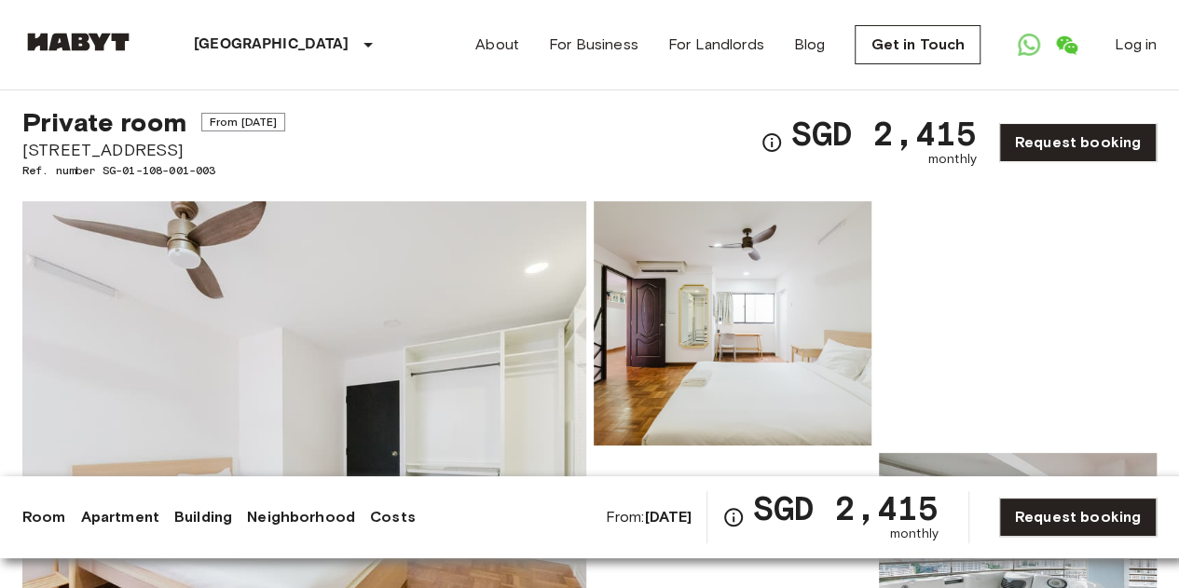
scroll to position [0, 0]
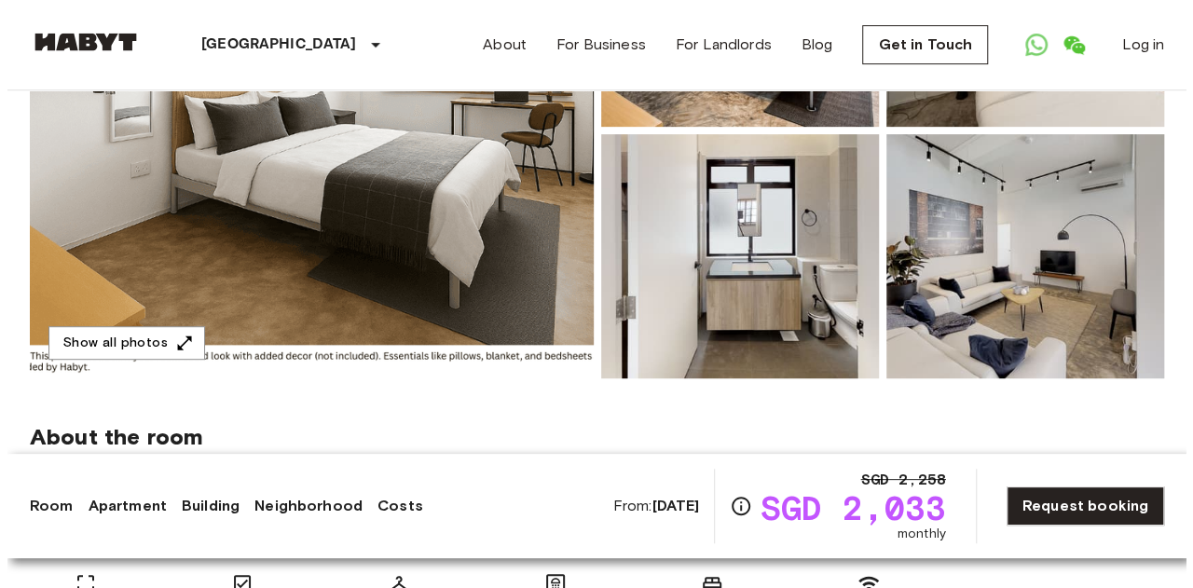
scroll to position [159, 0]
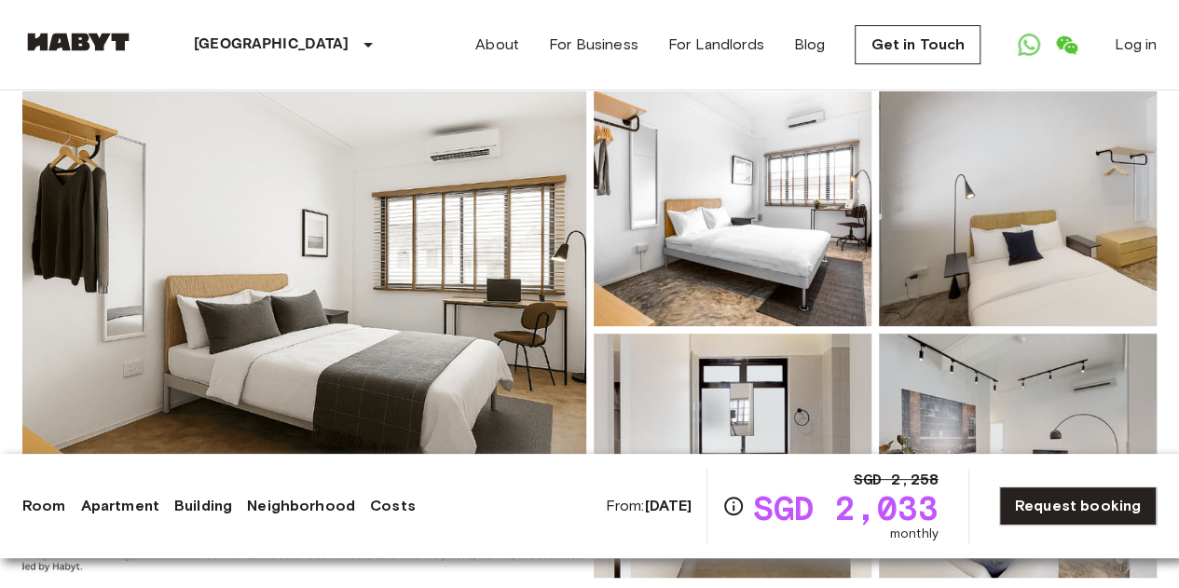
click at [363, 349] on img at bounding box center [304, 330] width 564 height 496
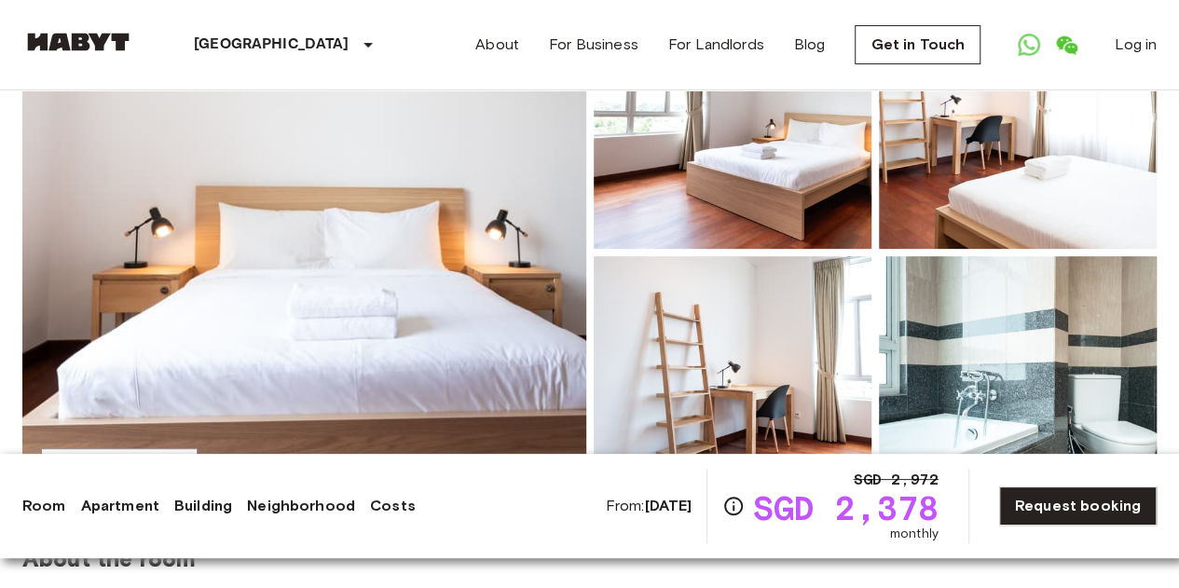
scroll to position [191, 0]
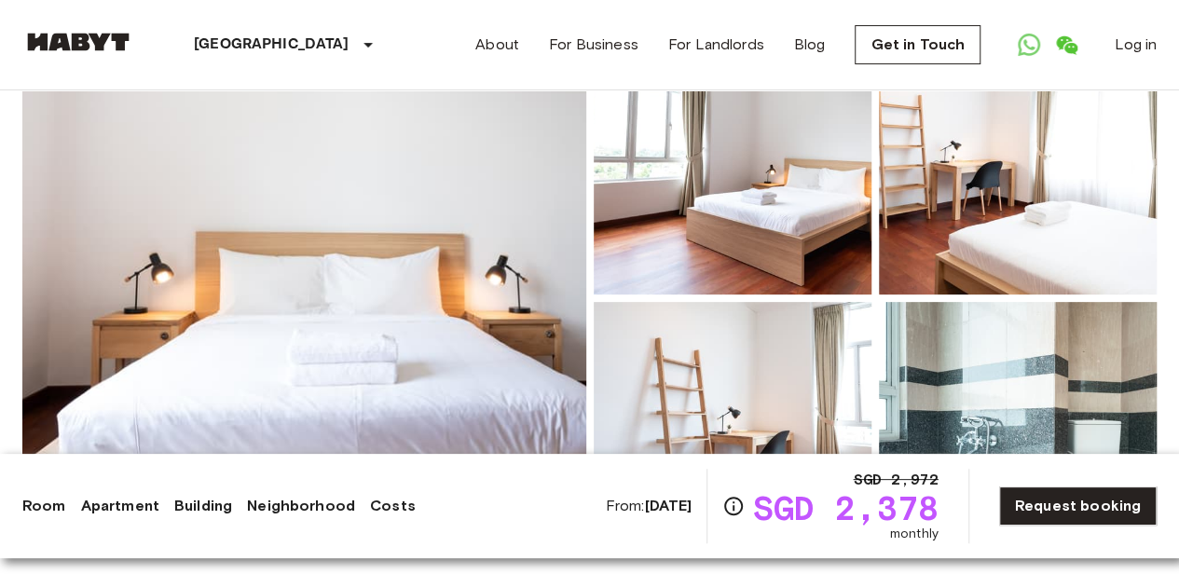
click at [468, 363] on img at bounding box center [304, 298] width 564 height 496
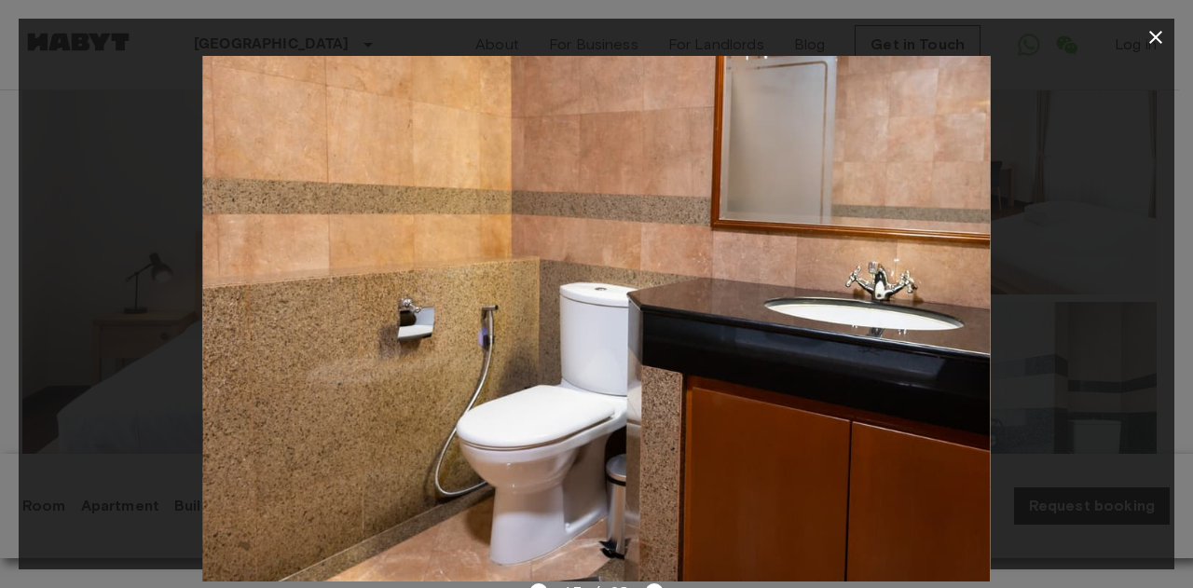
click at [1143, 70] on div at bounding box center [597, 319] width 1156 height 526
click at [1151, 44] on icon "button" at bounding box center [1155, 37] width 22 height 22
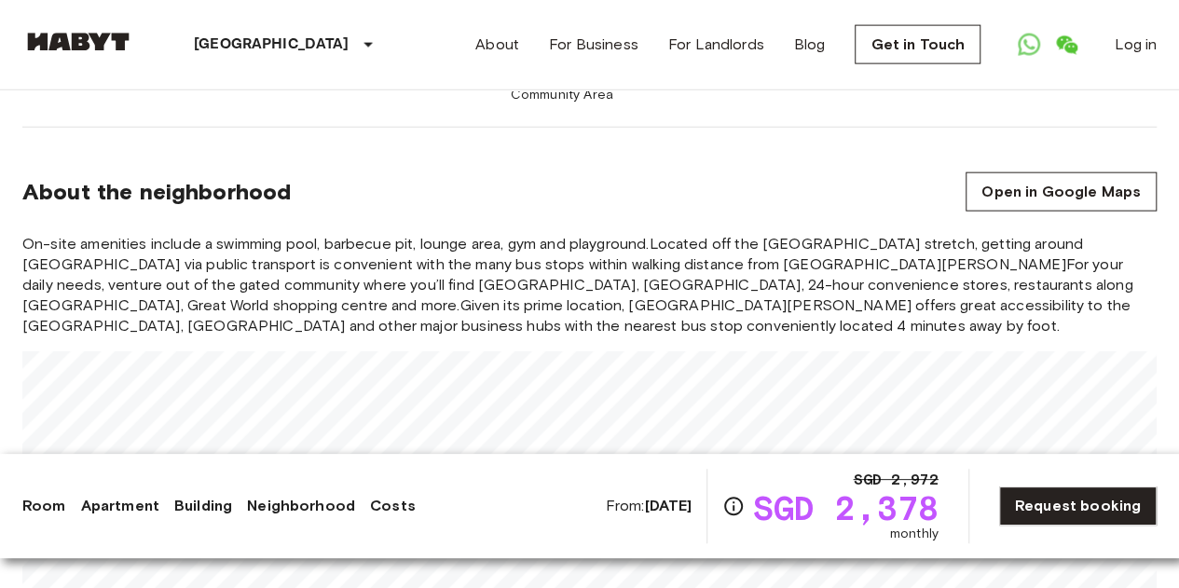
scroll to position [2133, 0]
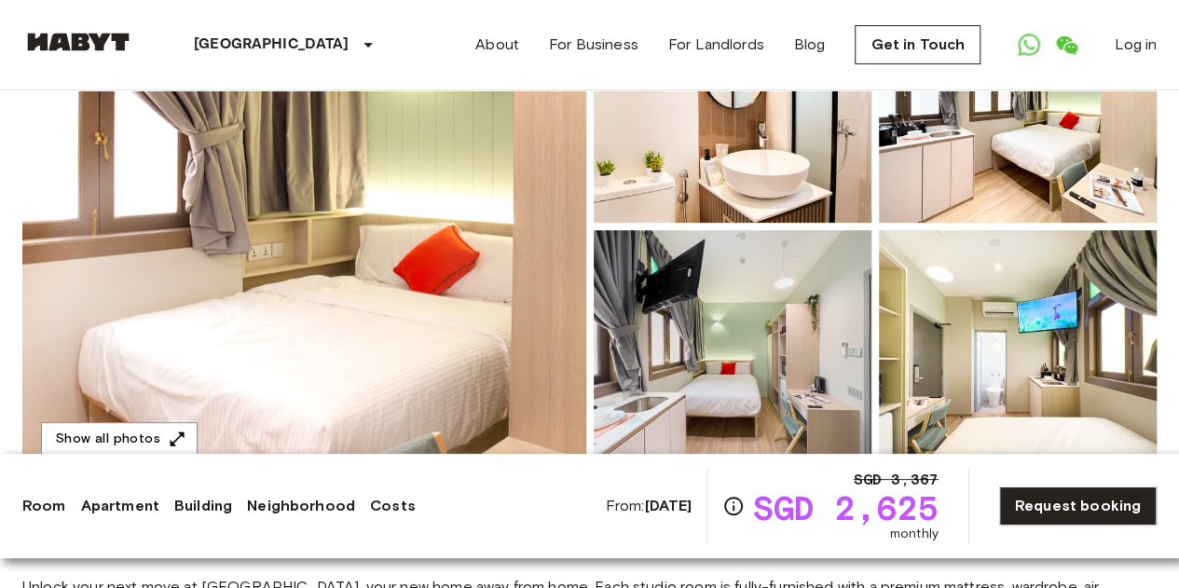
click at [261, 271] on img at bounding box center [304, 227] width 564 height 496
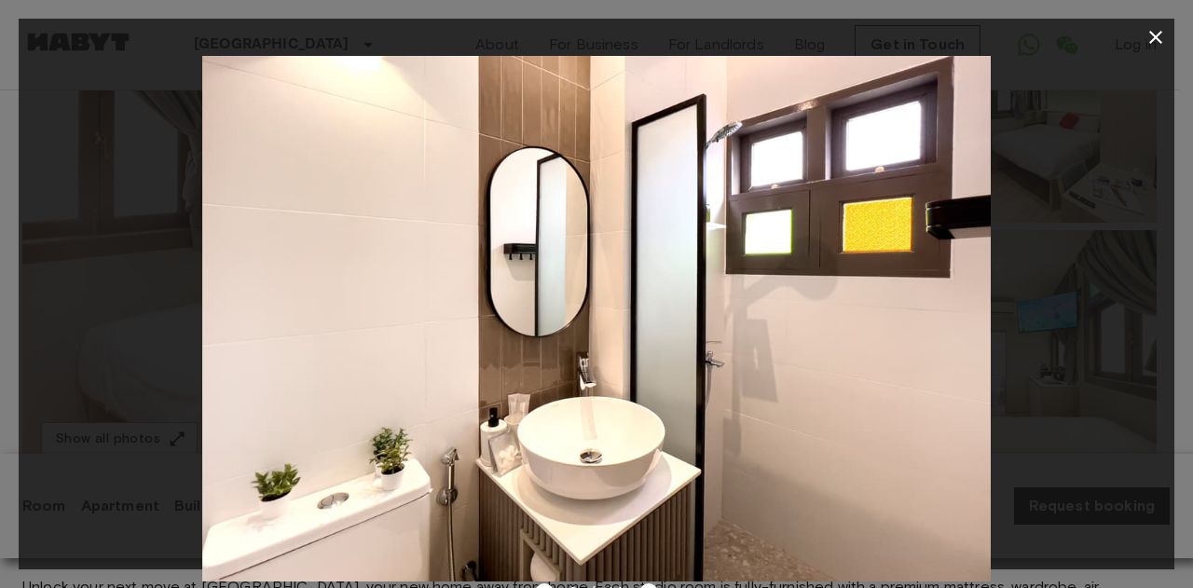
click at [1155, 41] on icon "button" at bounding box center [1155, 37] width 22 height 22
